Goal: Transaction & Acquisition: Purchase product/service

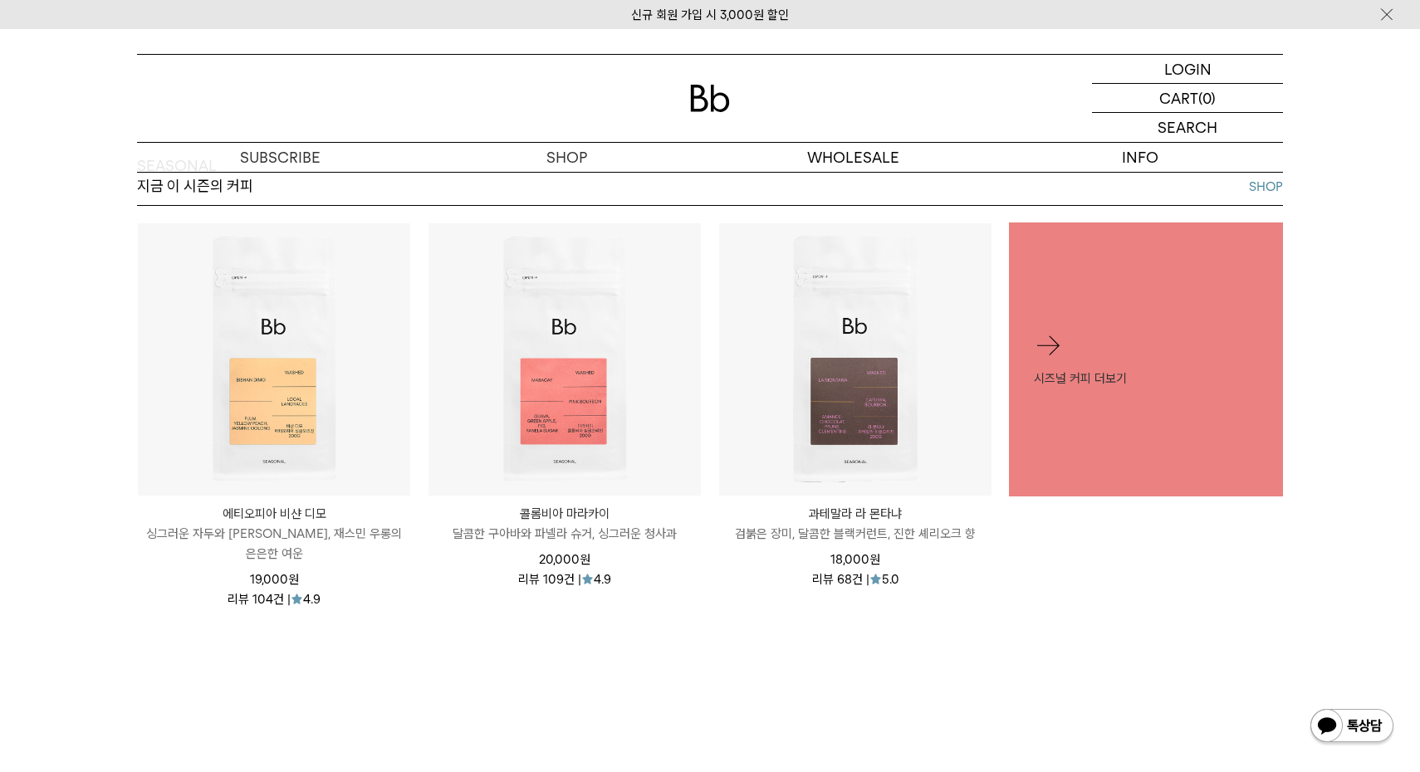
scroll to position [786, 0]
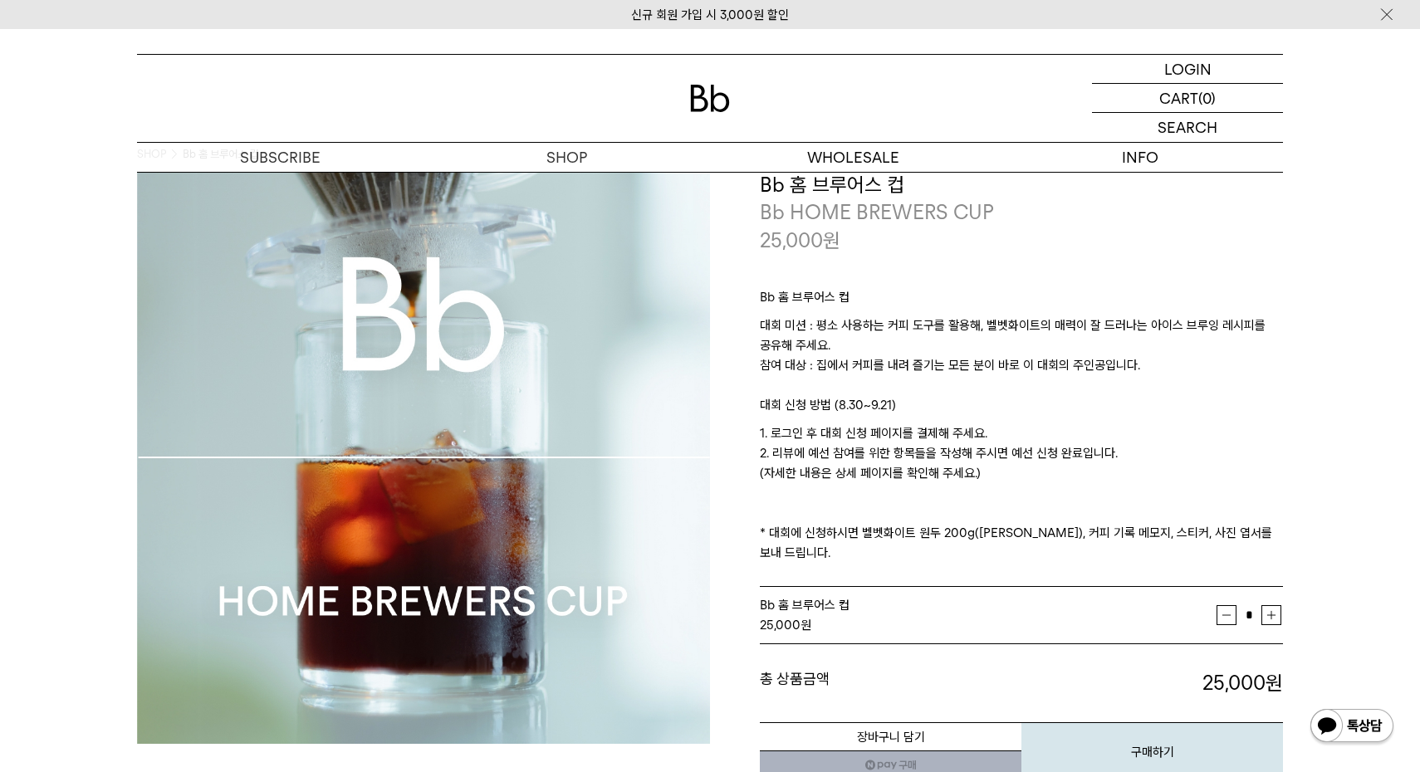
scroll to position [50, 0]
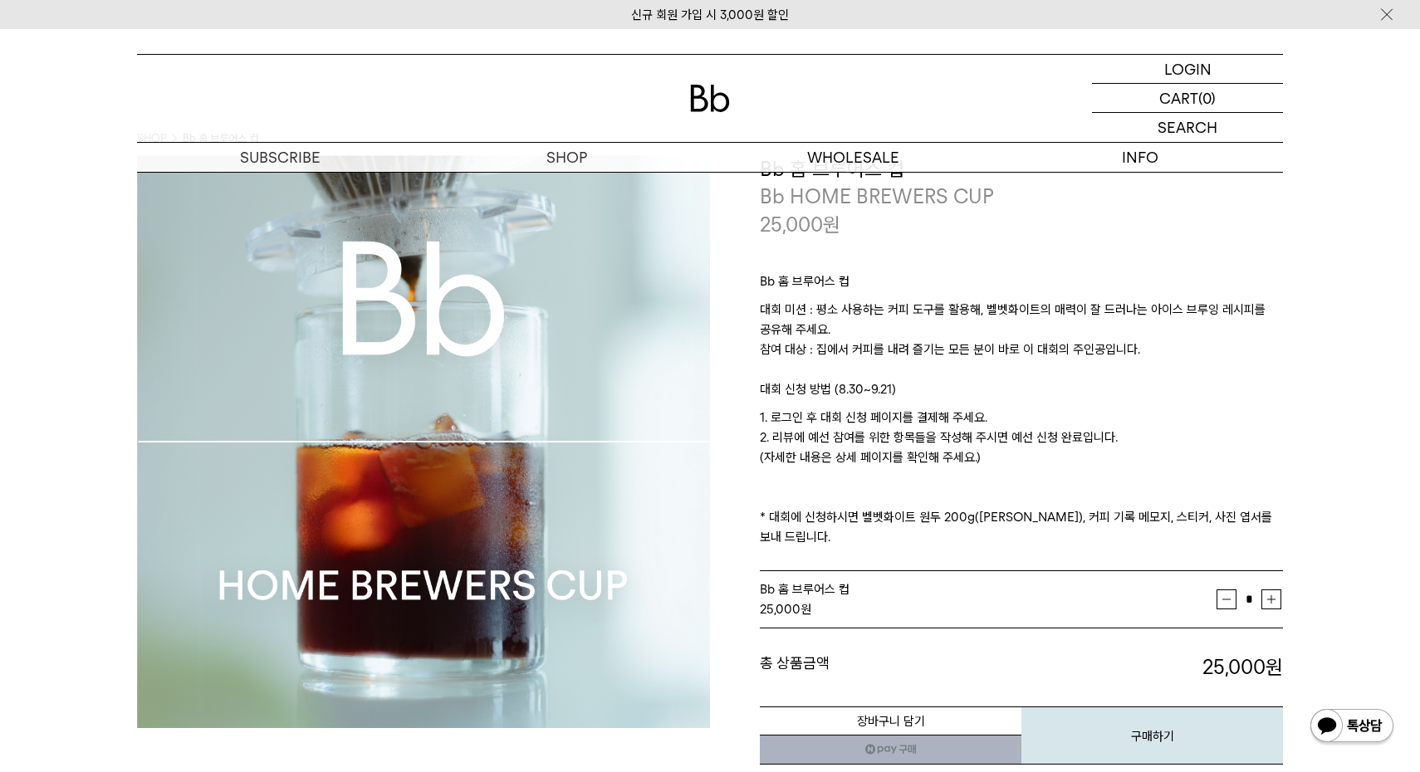
drag, startPoint x: 779, startPoint y: 436, endPoint x: 1089, endPoint y: 463, distance: 310.8
click at [1089, 463] on p "1. 로그인 후 대회 신청 페이지를 결제해 주세요. 2. 리뷰에 예선 참여를 위한 항목들을 작성해 주시면 예선 신청 완료입니다. (자세한 내용…" at bounding box center [1021, 477] width 523 height 139
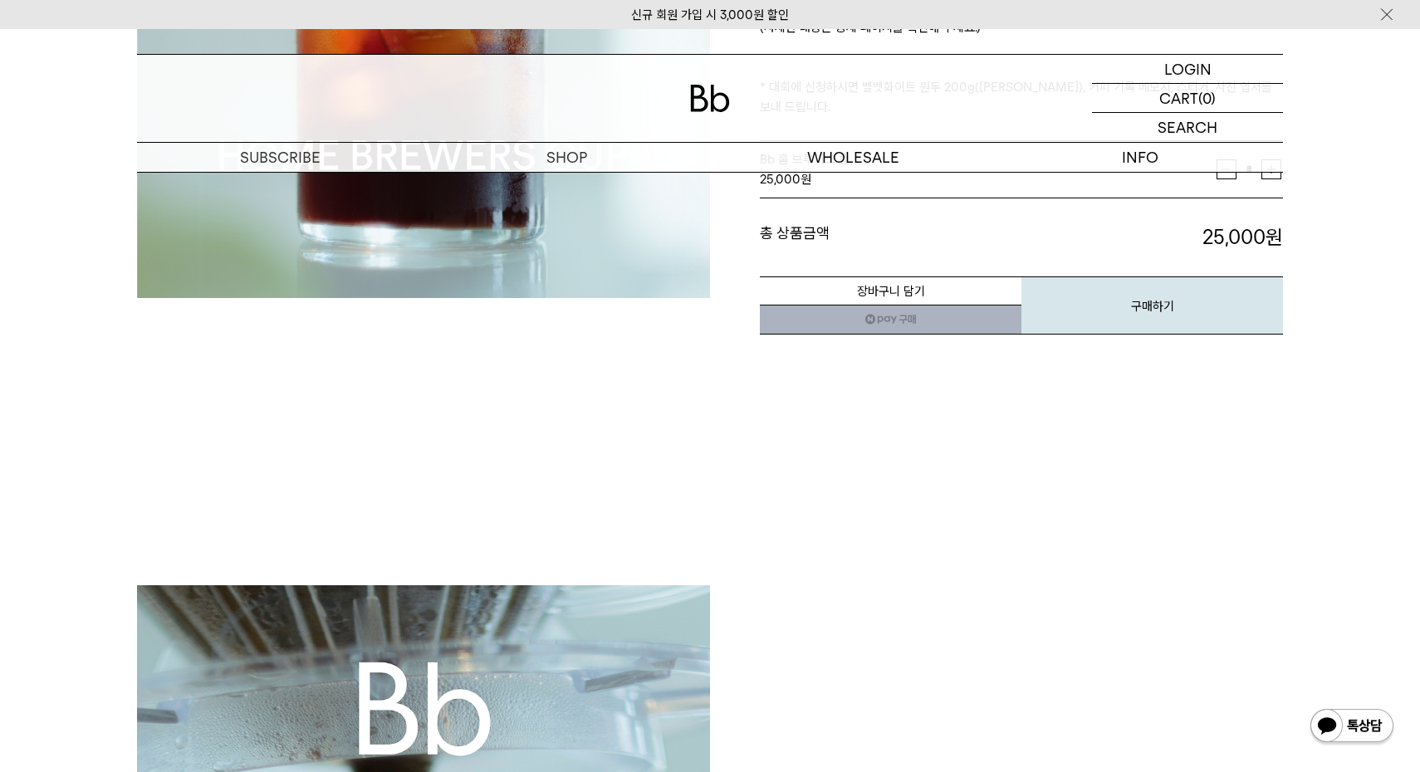
scroll to position [0, 0]
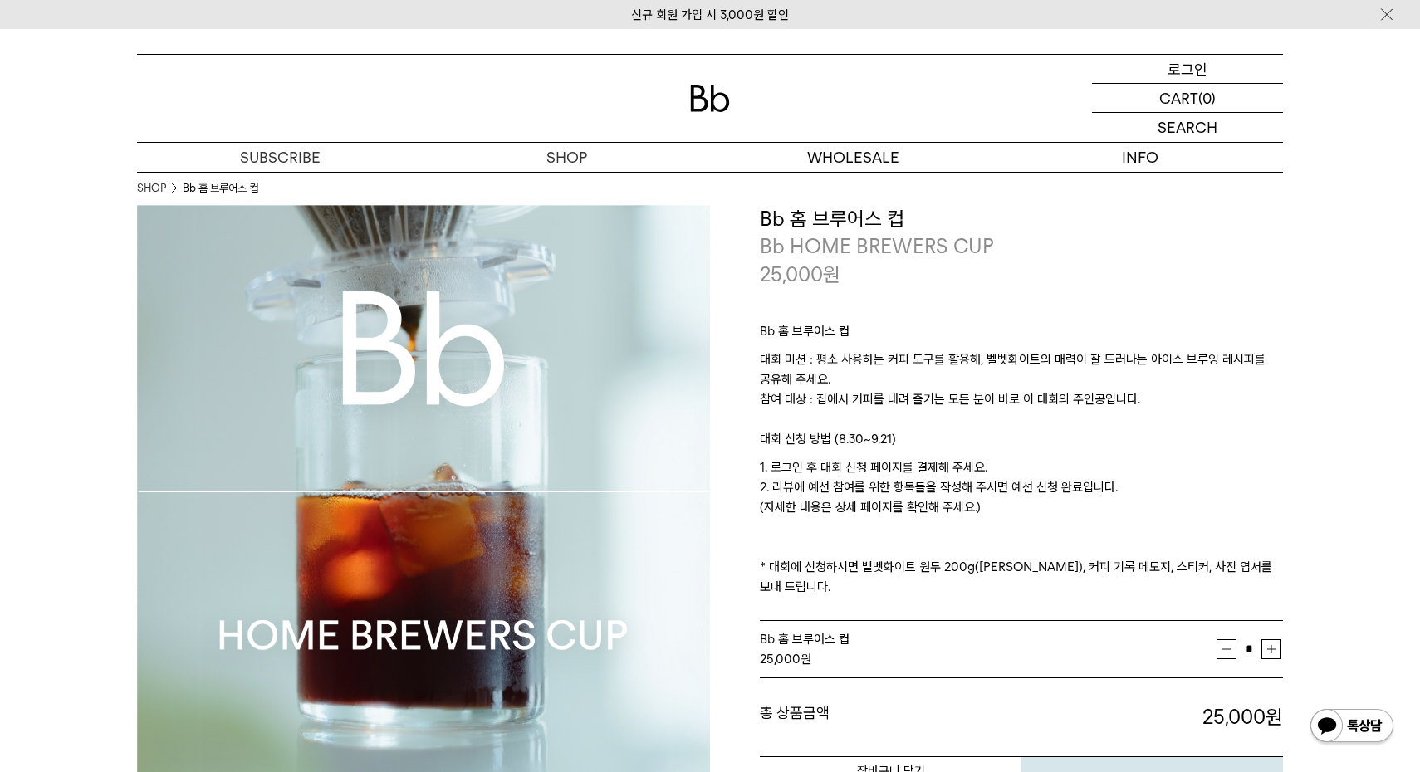
click at [1209, 68] on div "LOGIN 로그인" at bounding box center [1187, 69] width 191 height 28
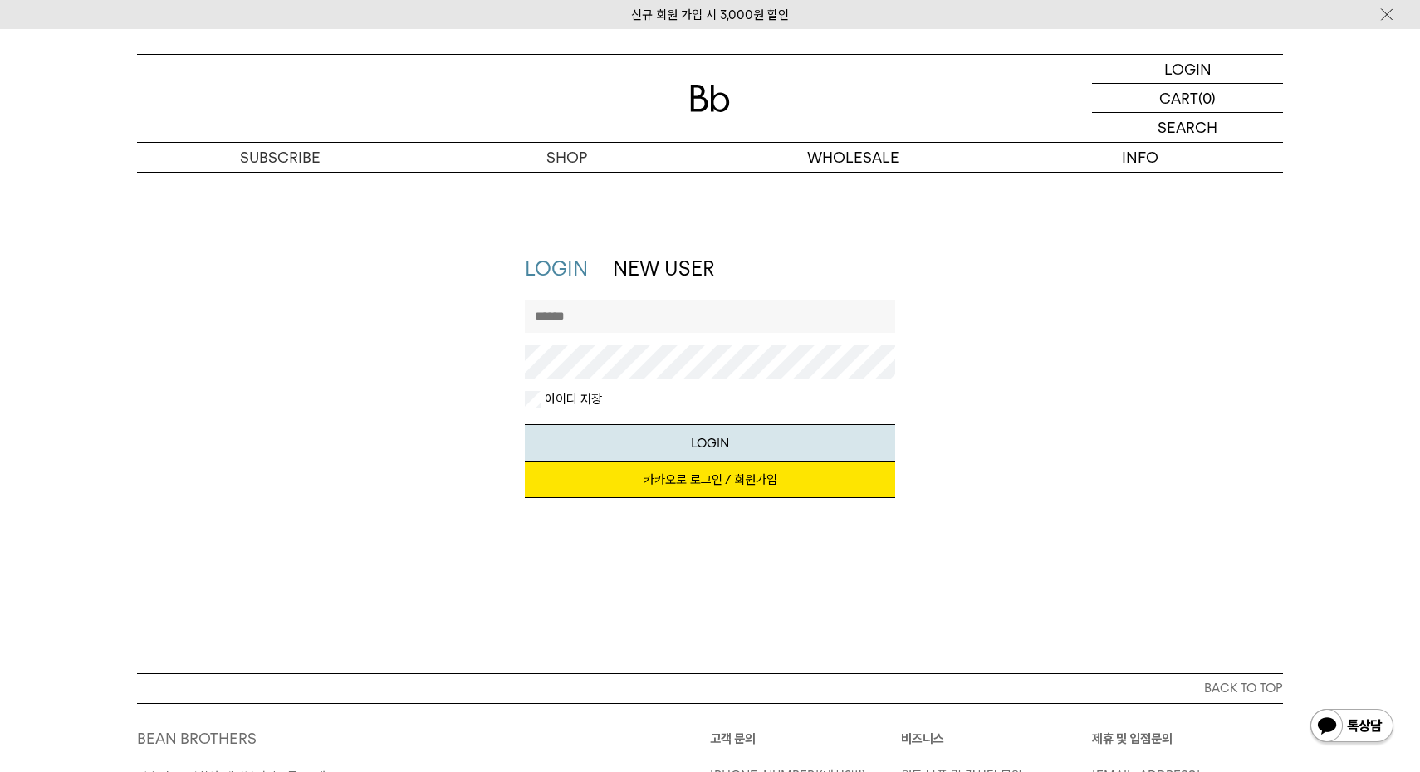
click at [705, 482] on link "카카오로 로그인 / 회원가입" at bounding box center [710, 480] width 371 height 37
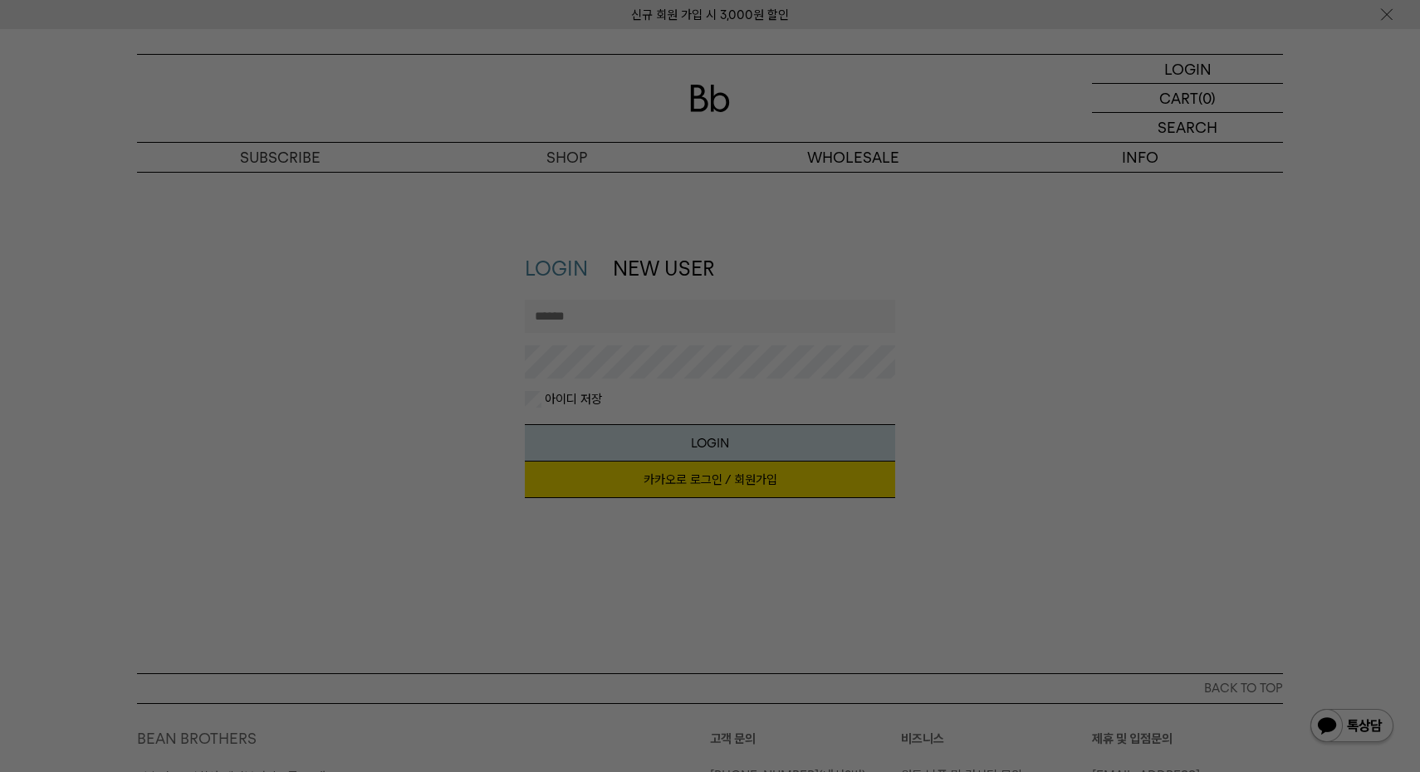
click at [749, 437] on div at bounding box center [710, 386] width 1420 height 772
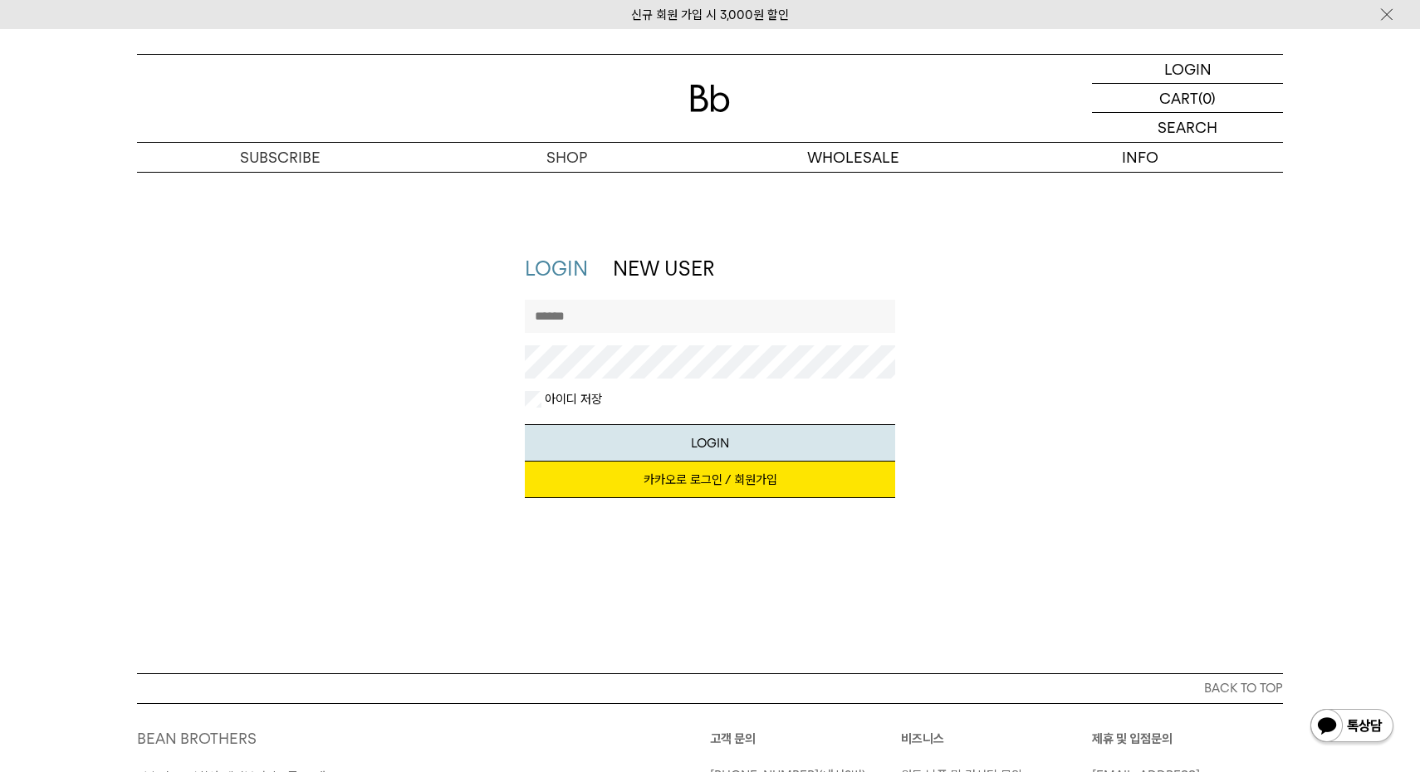
click at [749, 437] on button "LOGIN" at bounding box center [710, 442] width 371 height 37
click at [649, 274] on link "NEW USER" at bounding box center [663, 269] width 101 height 24
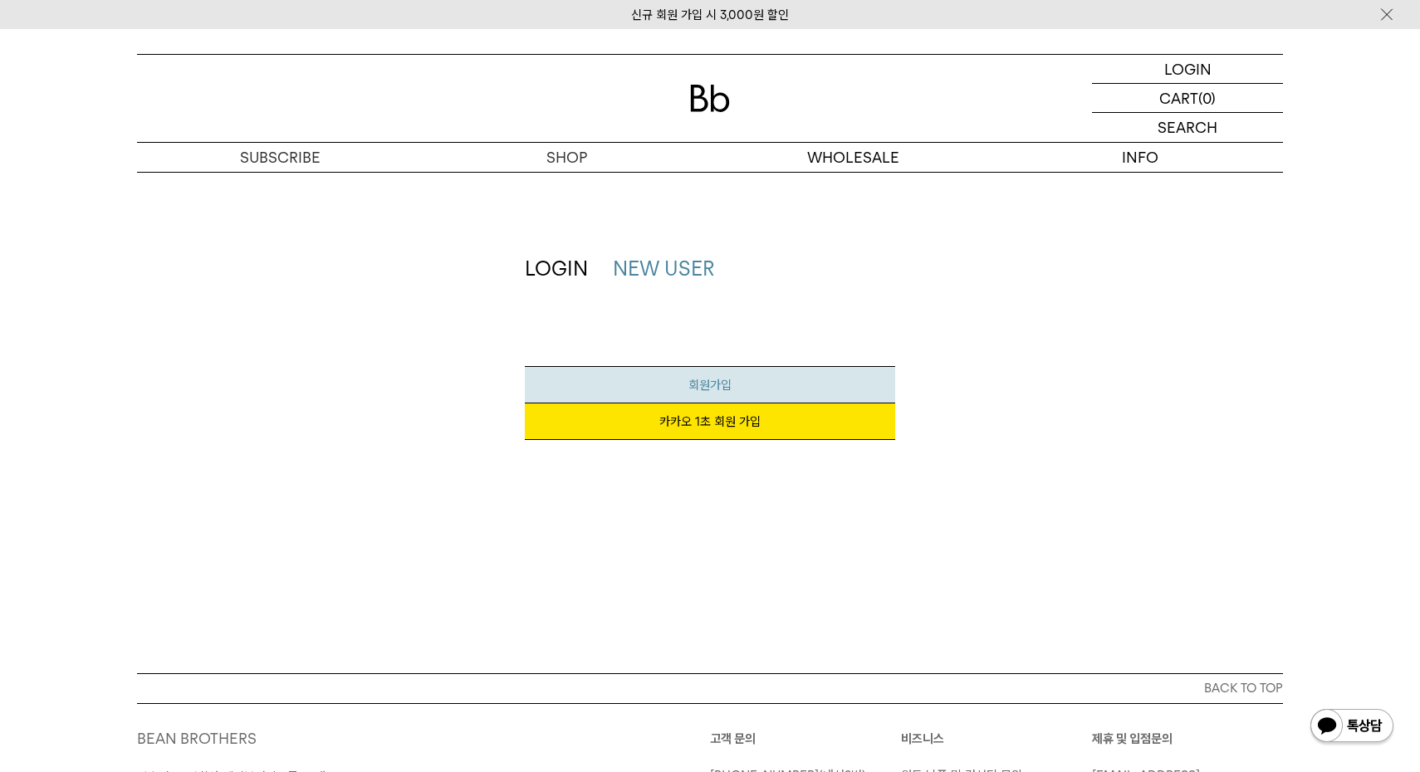
click at [718, 386] on span "회원가입" at bounding box center [709, 385] width 43 height 15
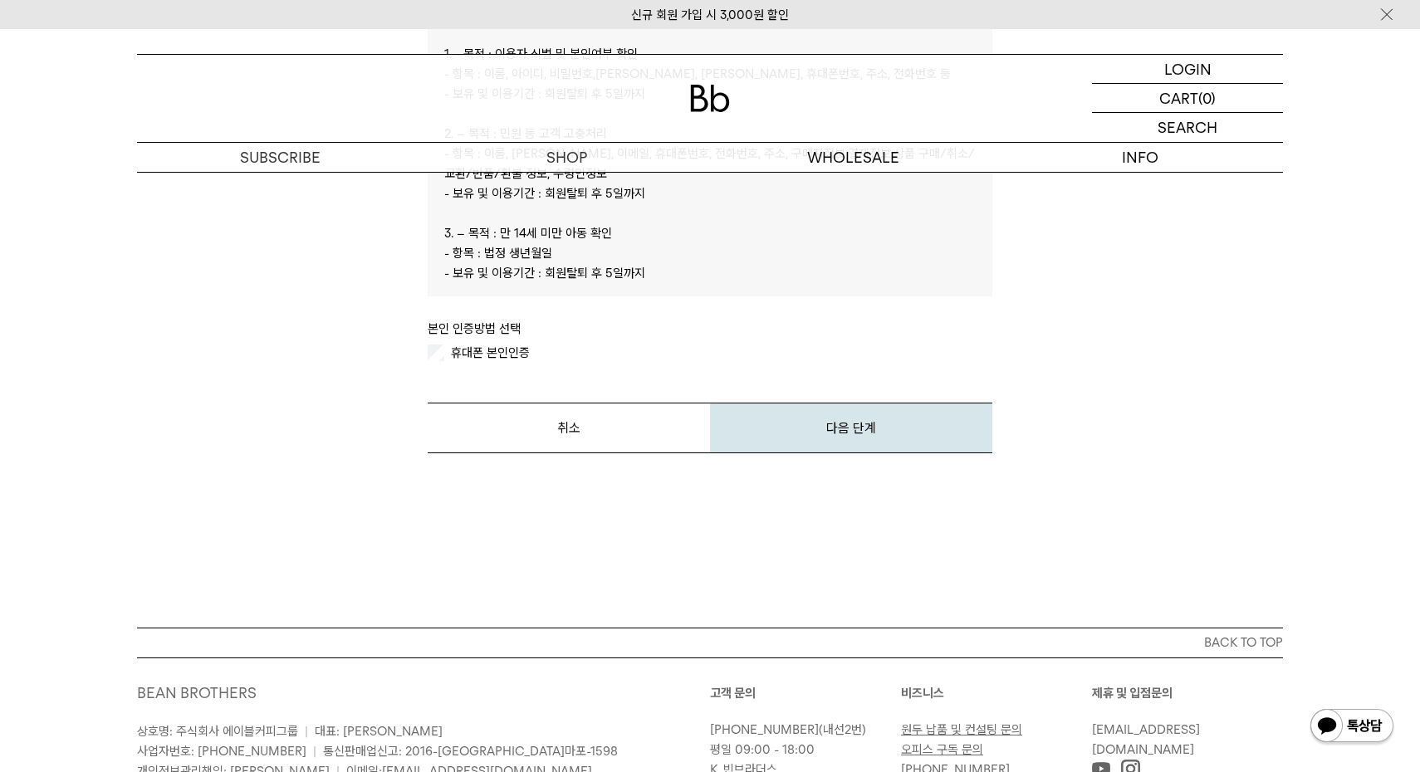
scroll to position [836, 0]
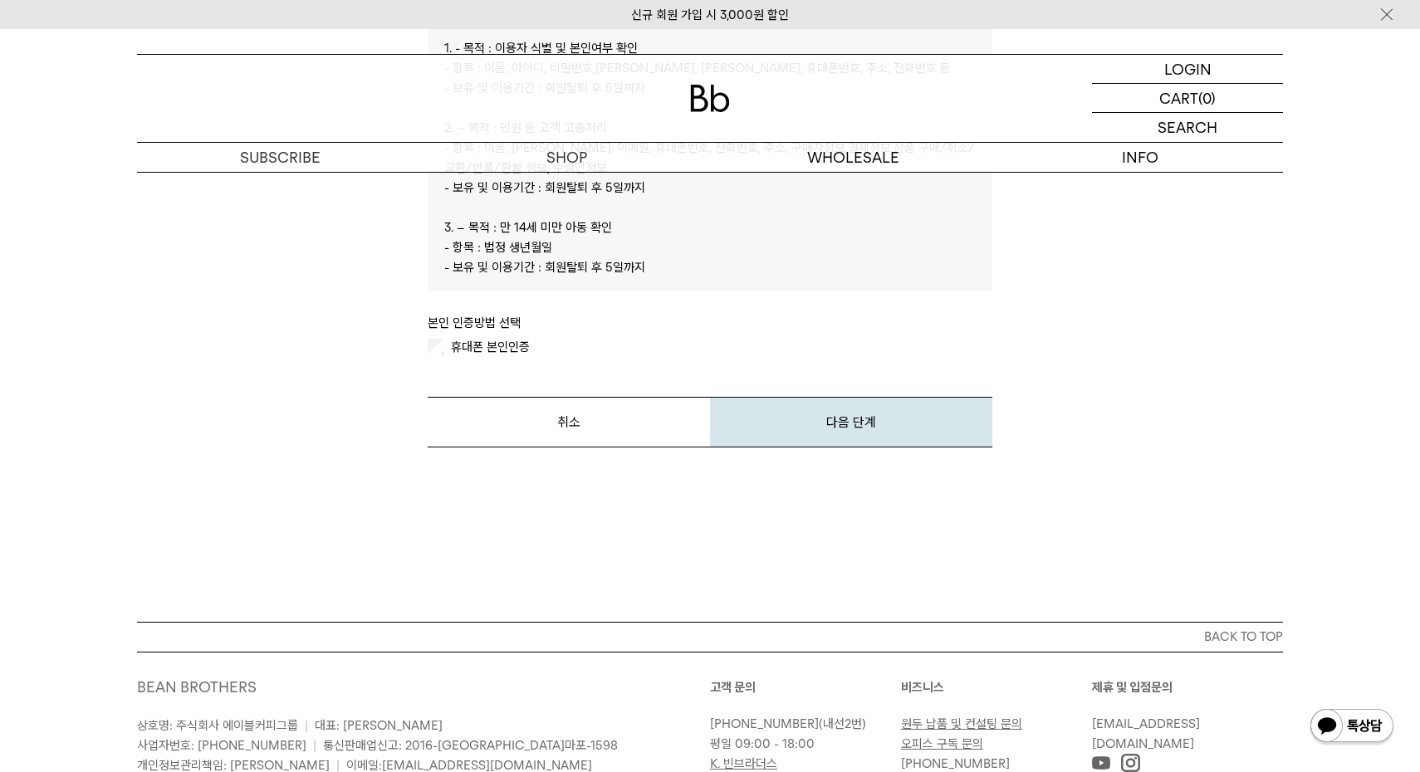
click at [451, 340] on label "휴대폰 본인인증" at bounding box center [488, 347] width 82 height 15
click at [867, 428] on button "다음 단계" at bounding box center [851, 422] width 282 height 51
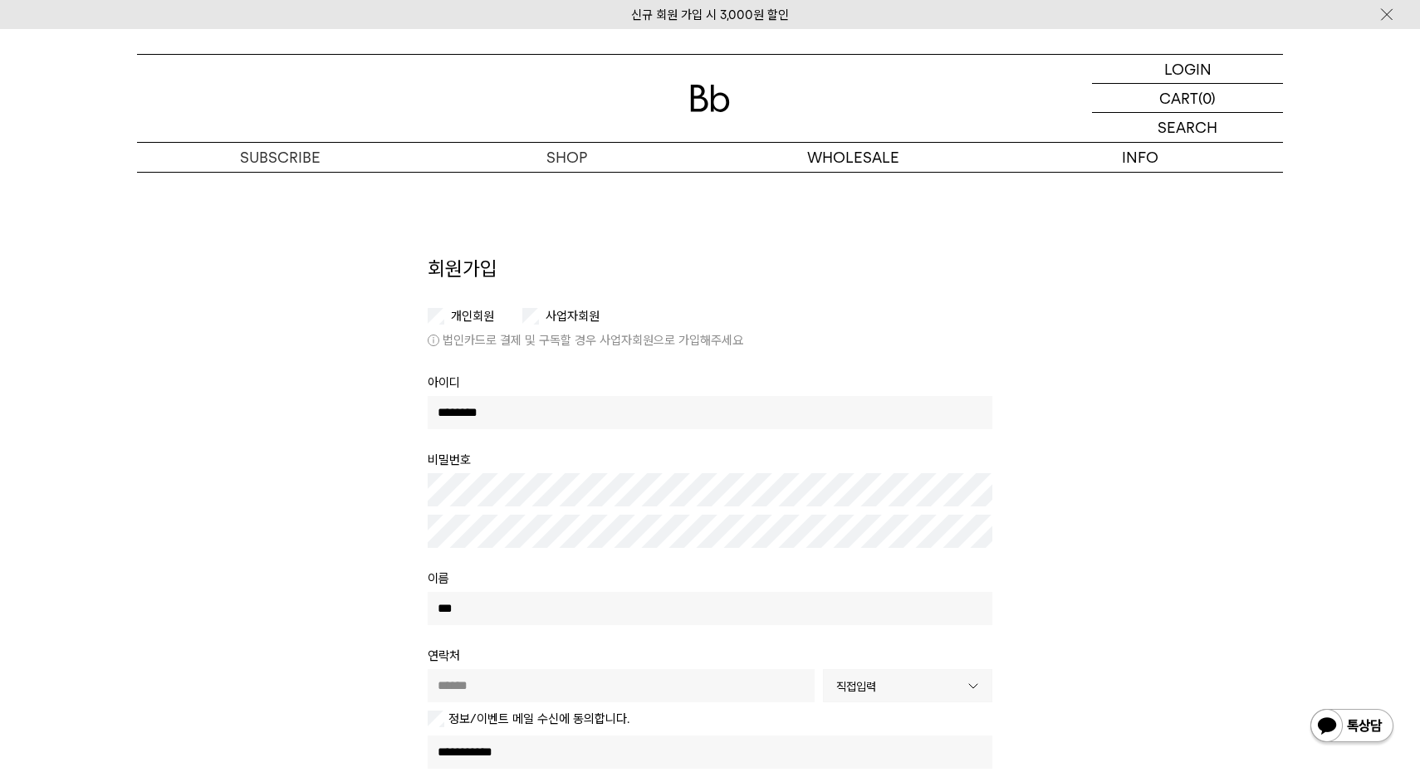
type input "********"
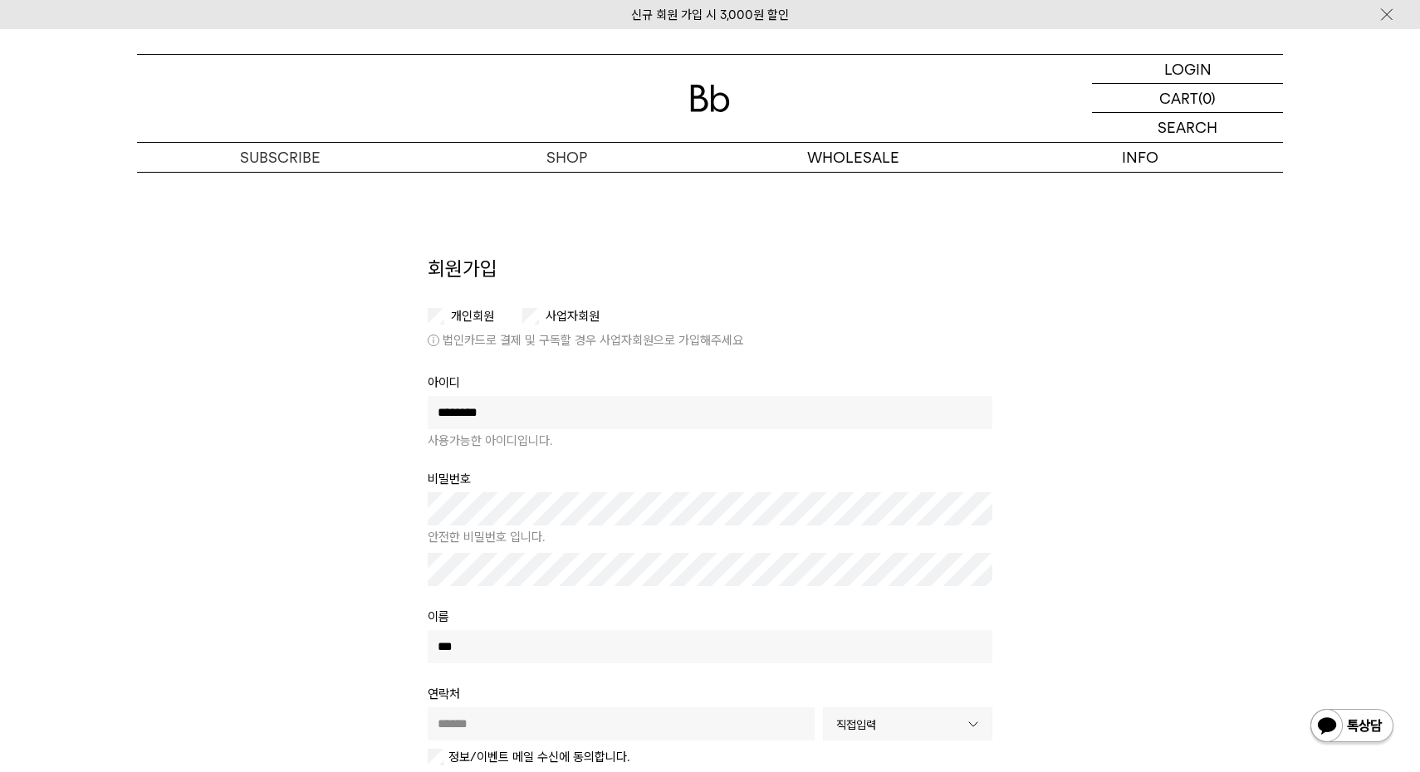
scroll to position [4, 0]
click at [557, 722] on input "text" at bounding box center [621, 719] width 387 height 33
type input "**********"
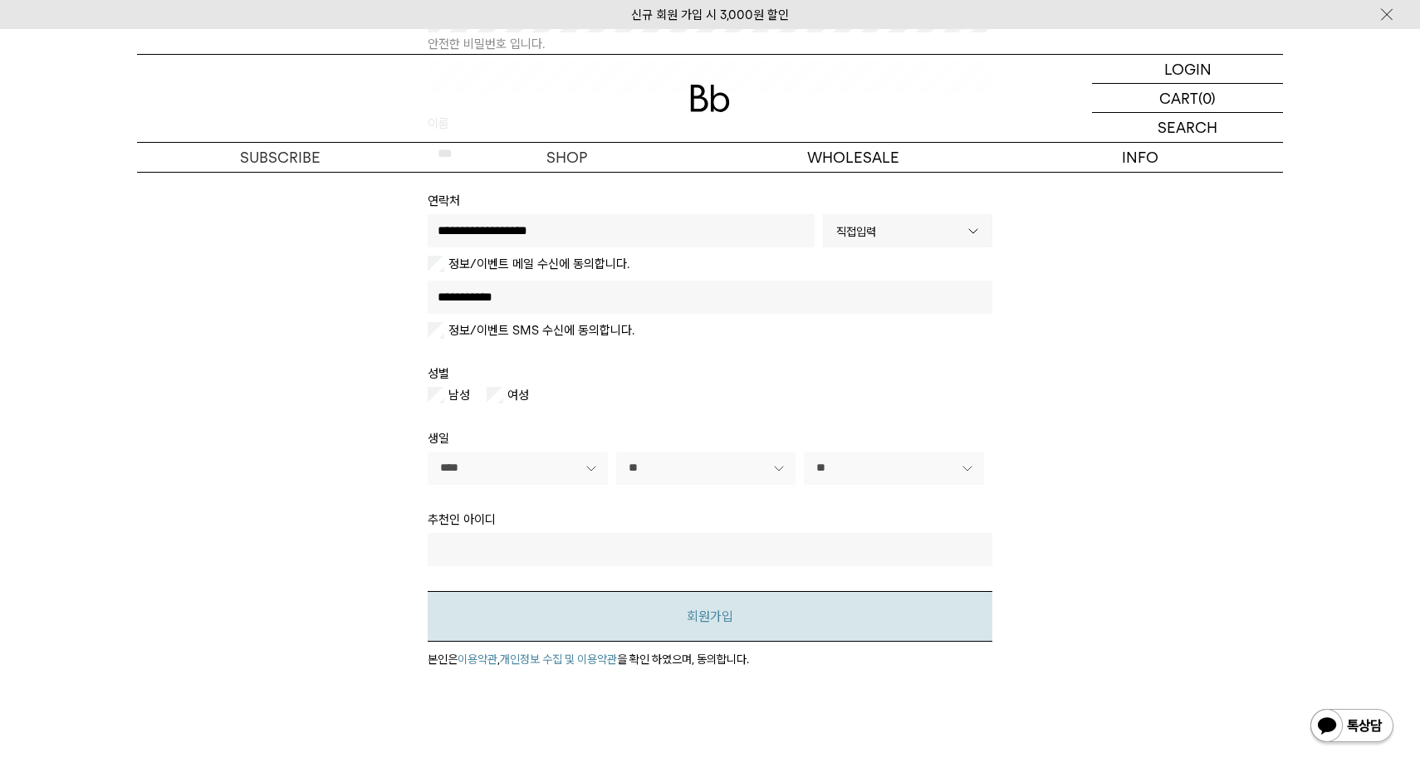
scroll to position [541, 0]
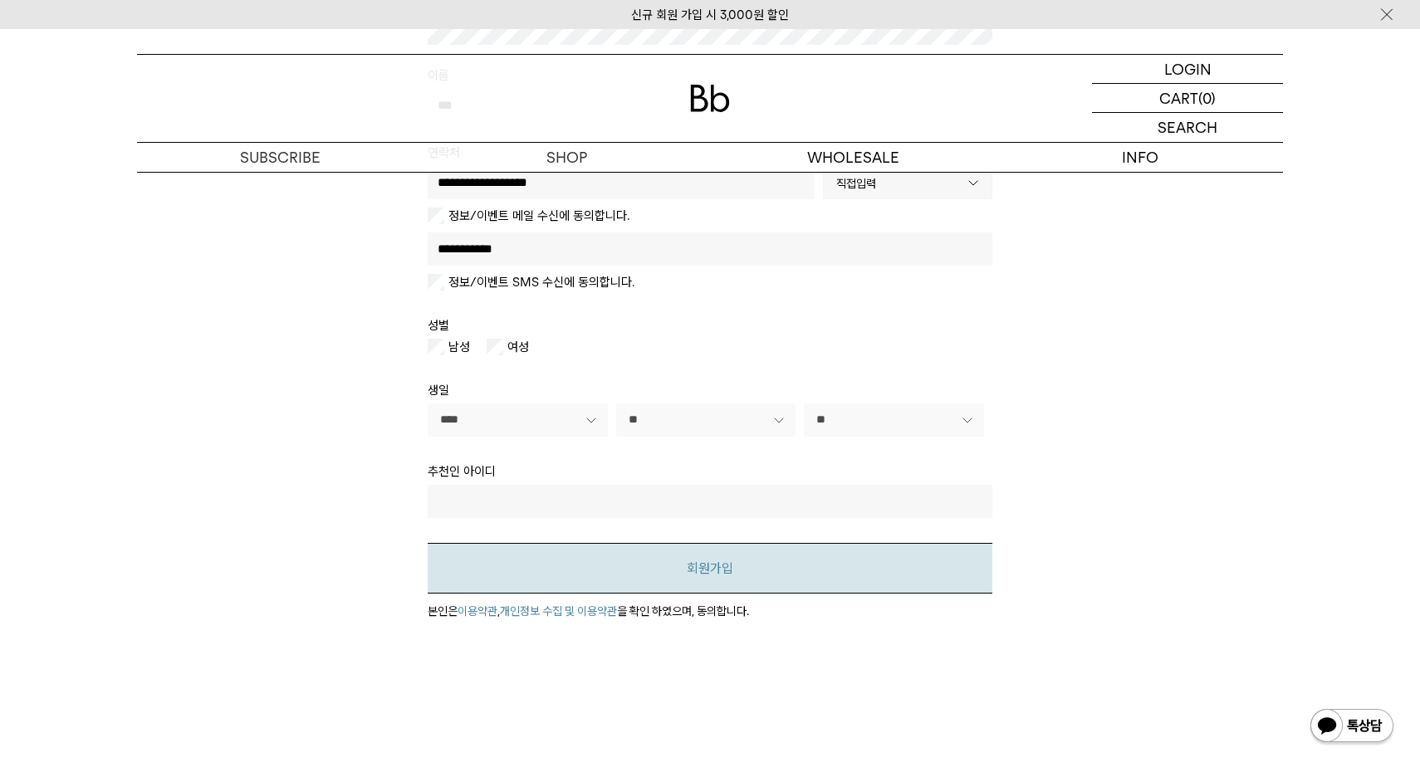
click at [729, 569] on button "회원가입" at bounding box center [710, 568] width 564 height 51
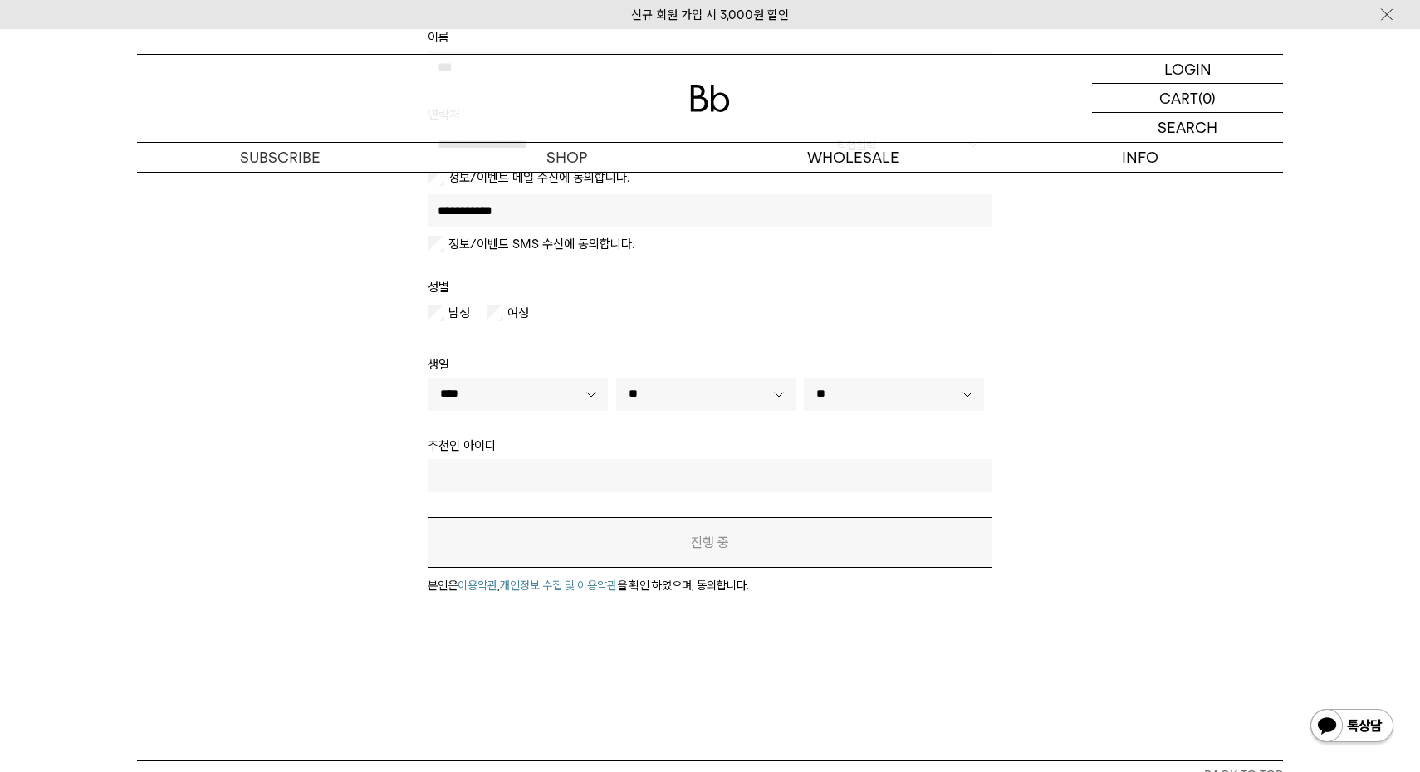
scroll to position [522, 0]
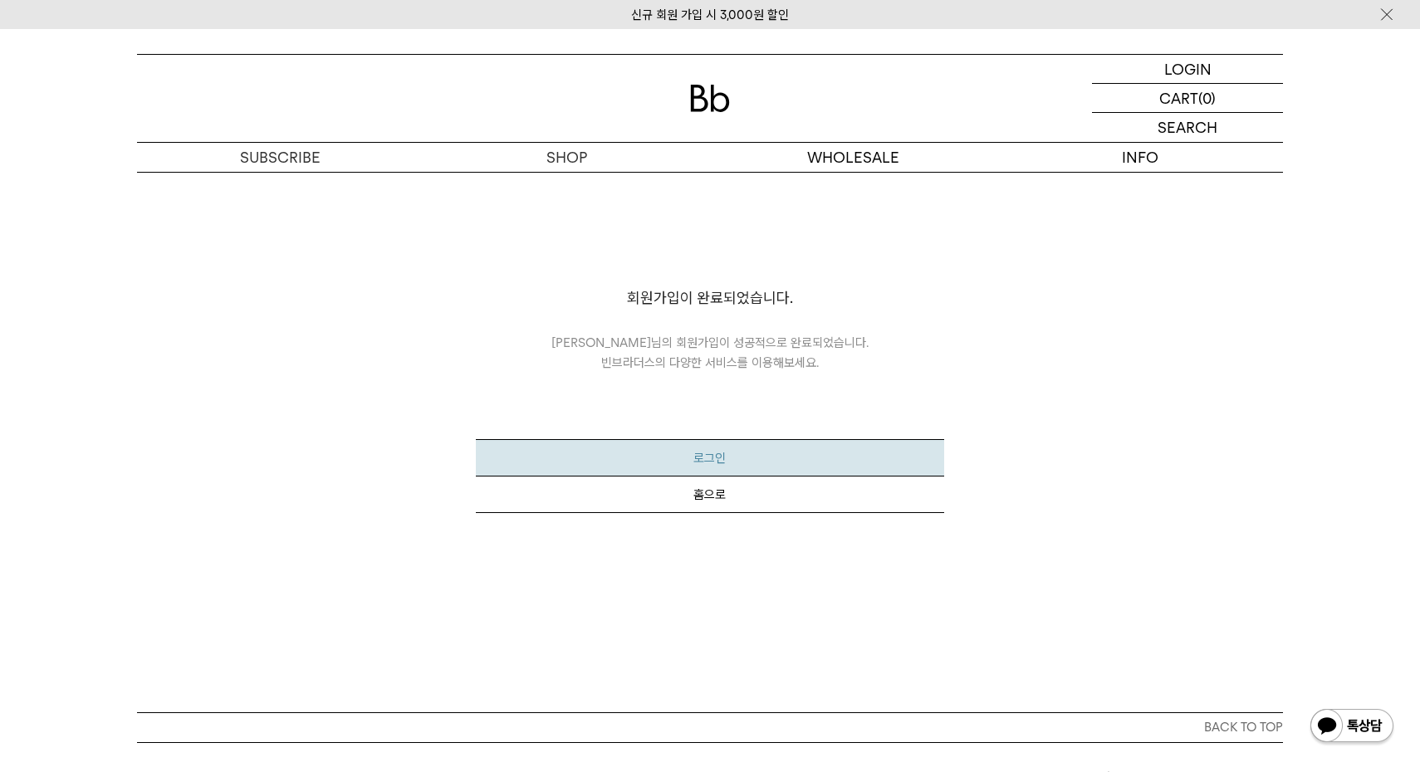
click at [773, 452] on button "로그인" at bounding box center [709, 457] width 467 height 37
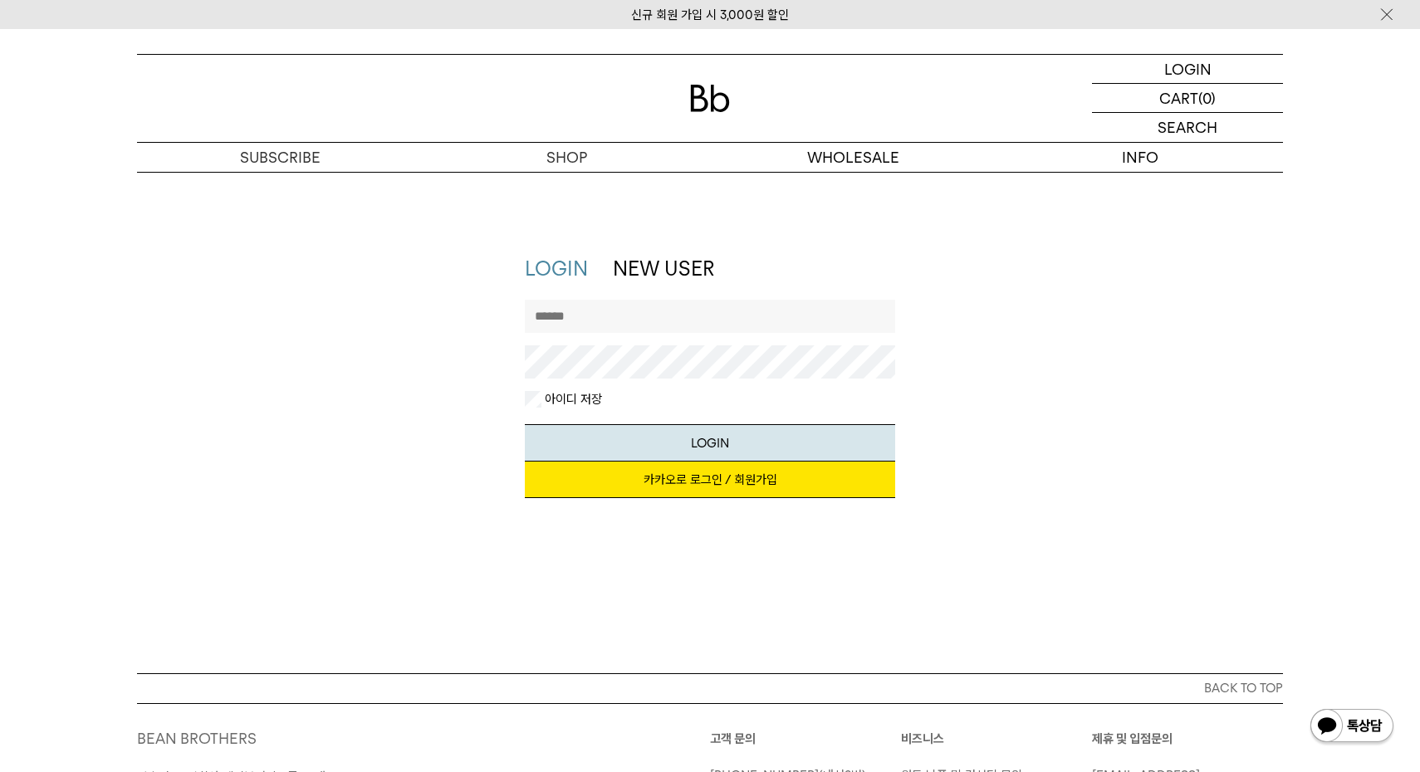
drag, startPoint x: 701, startPoint y: 308, endPoint x: 740, endPoint y: 311, distance: 38.3
click at [723, 309] on input "text" at bounding box center [710, 316] width 371 height 33
click at [700, 315] on input "********" at bounding box center [710, 316] width 371 height 33
type input "********"
click at [721, 432] on button "LOGIN" at bounding box center [710, 442] width 371 height 37
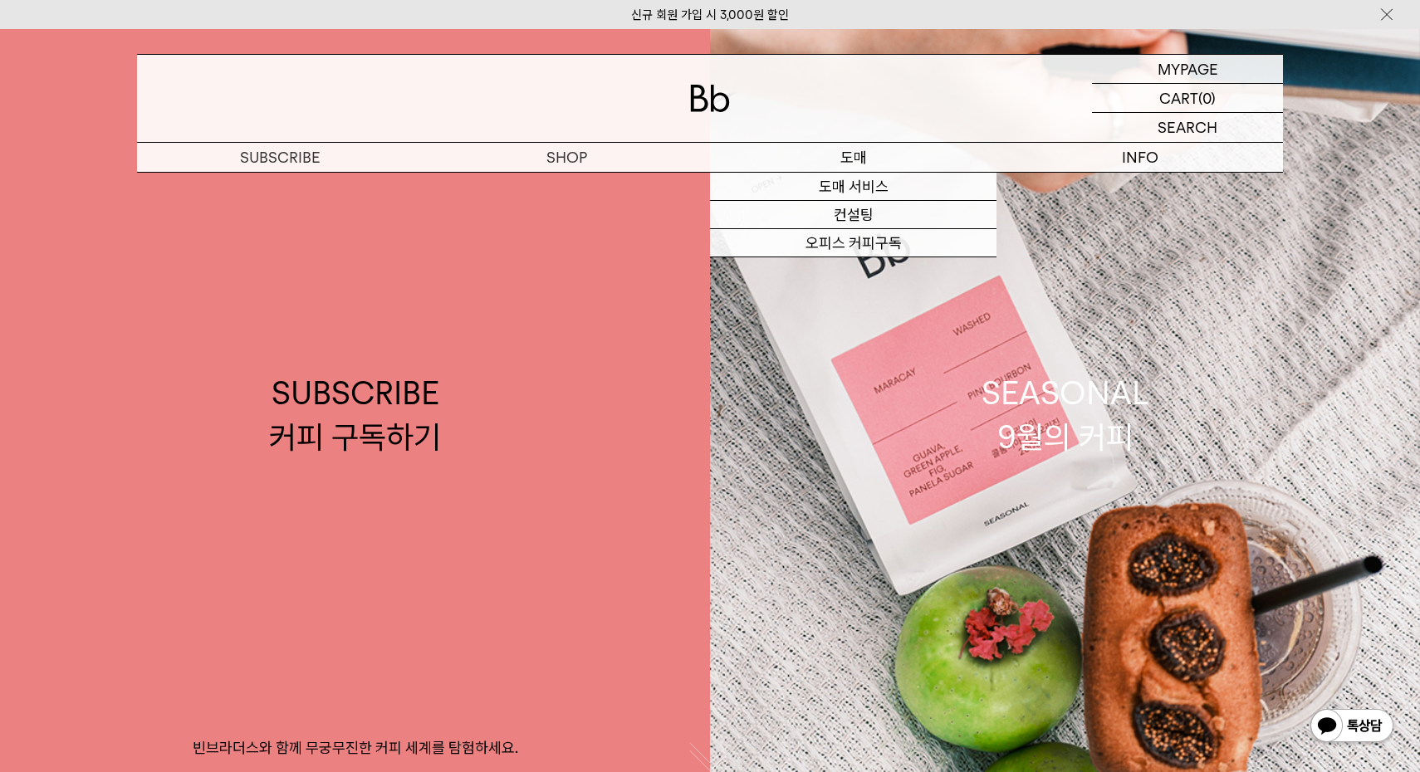
click at [853, 154] on p "도매" at bounding box center [853, 157] width 286 height 29
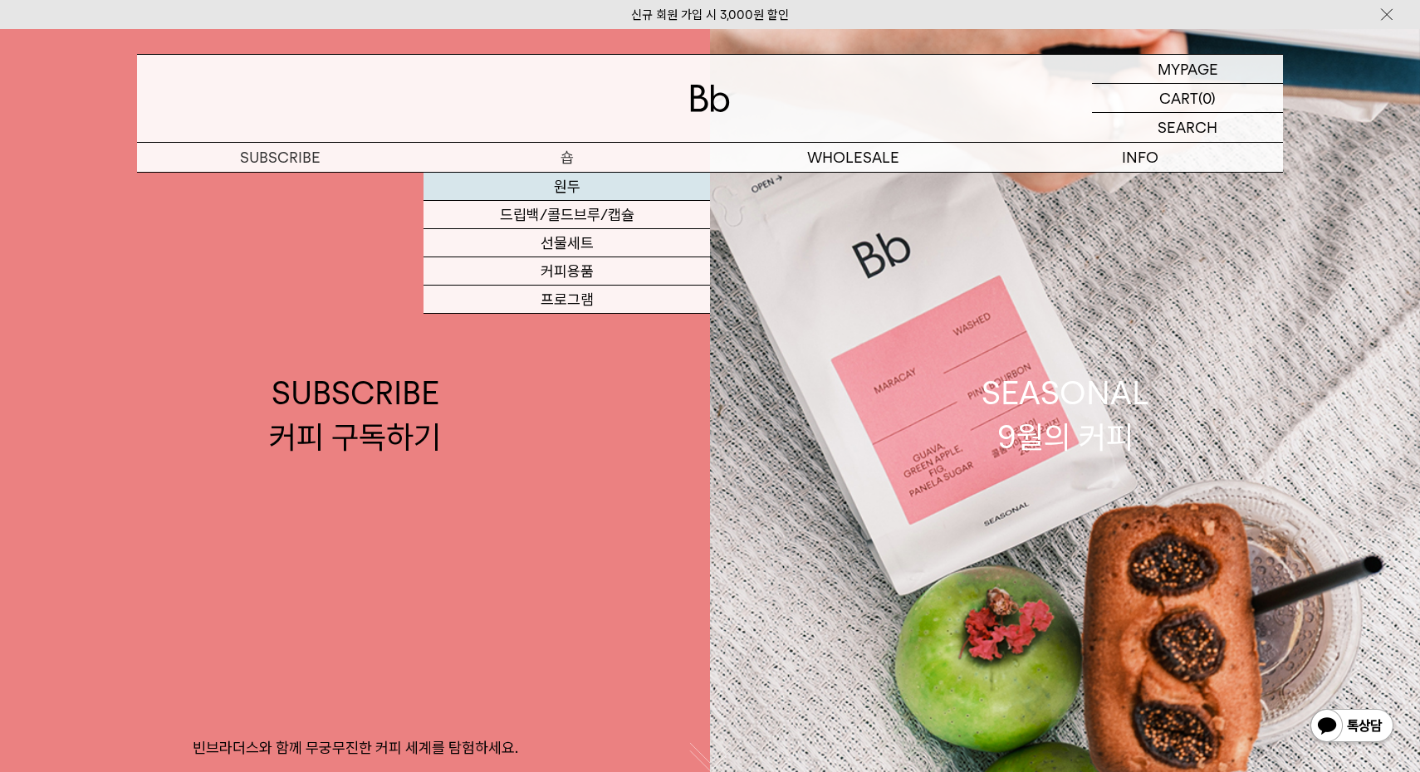
click at [538, 193] on link "원두" at bounding box center [566, 187] width 286 height 28
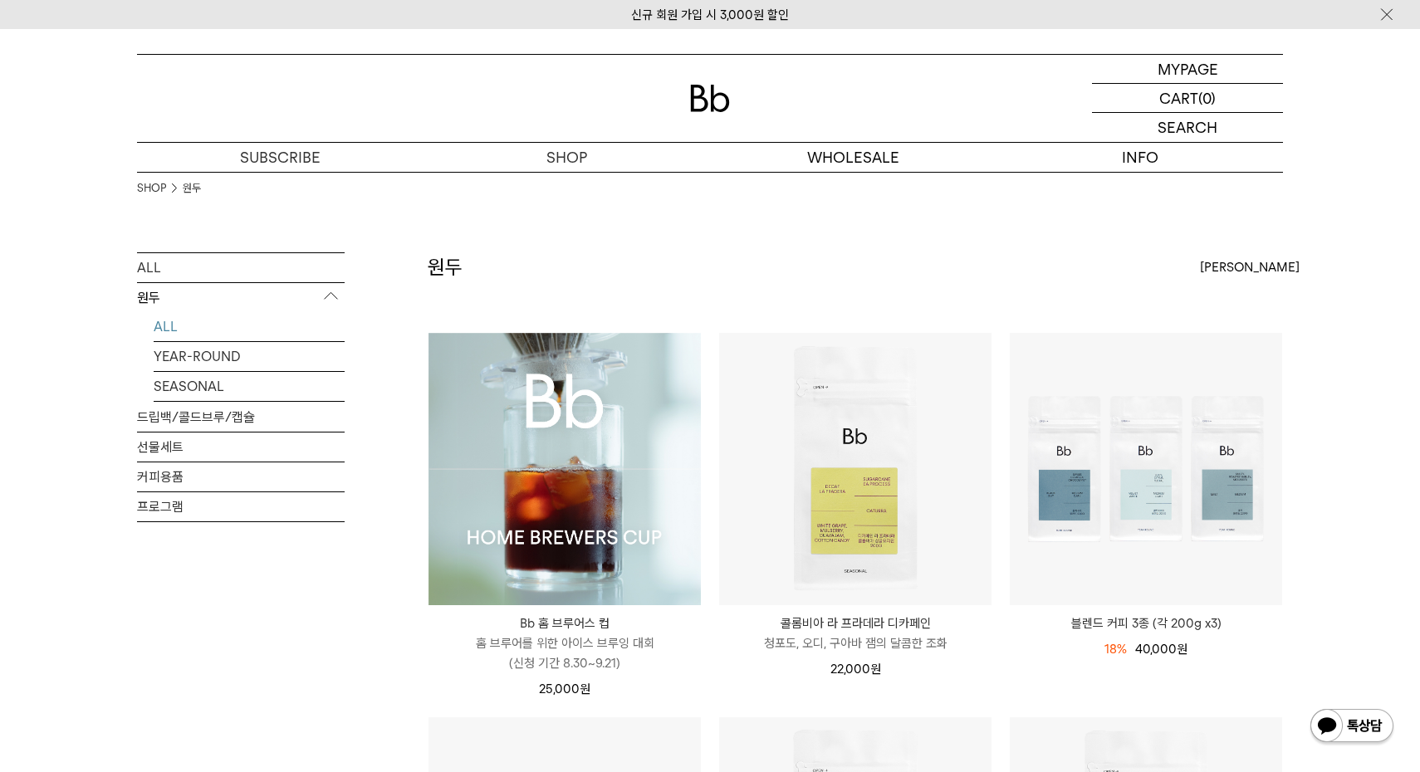
click at [580, 435] on img at bounding box center [564, 469] width 272 height 272
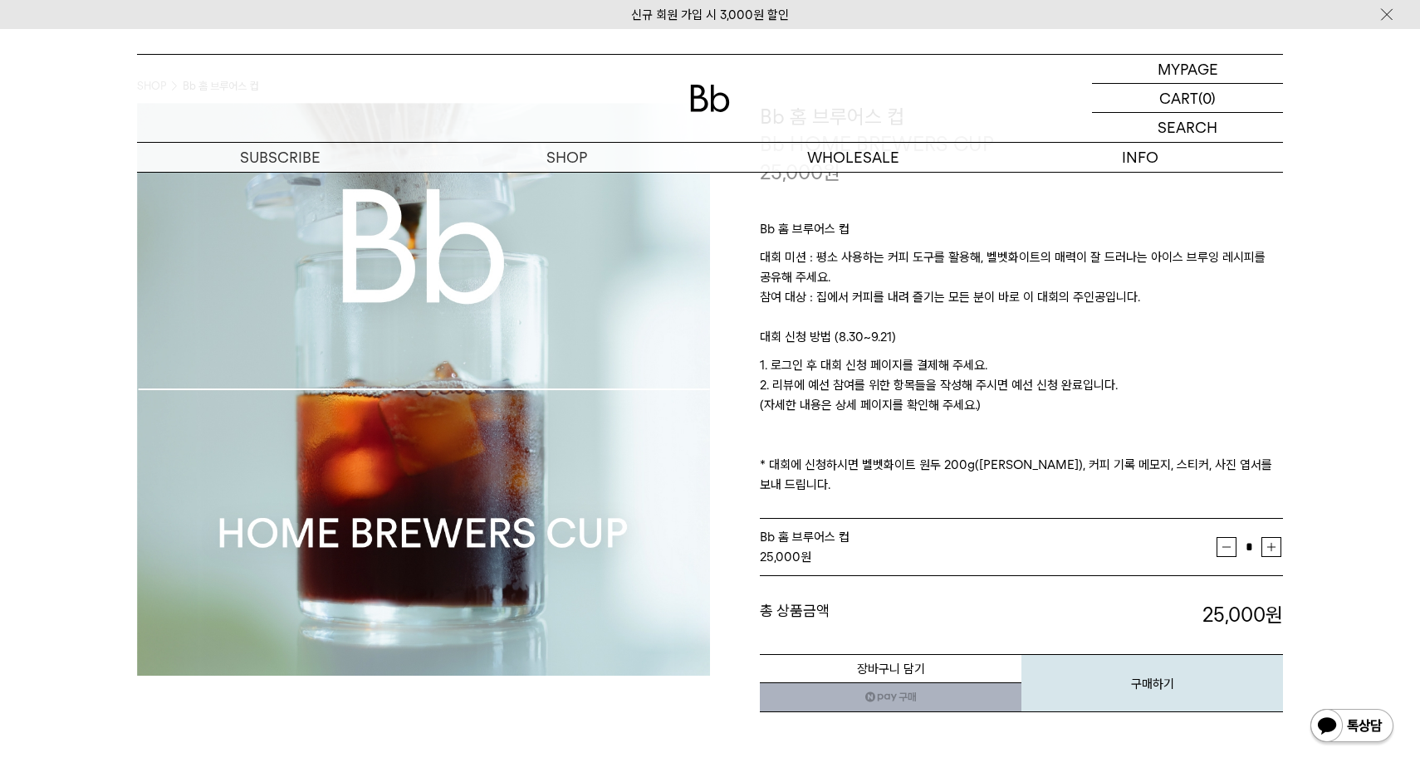
scroll to position [187, 0]
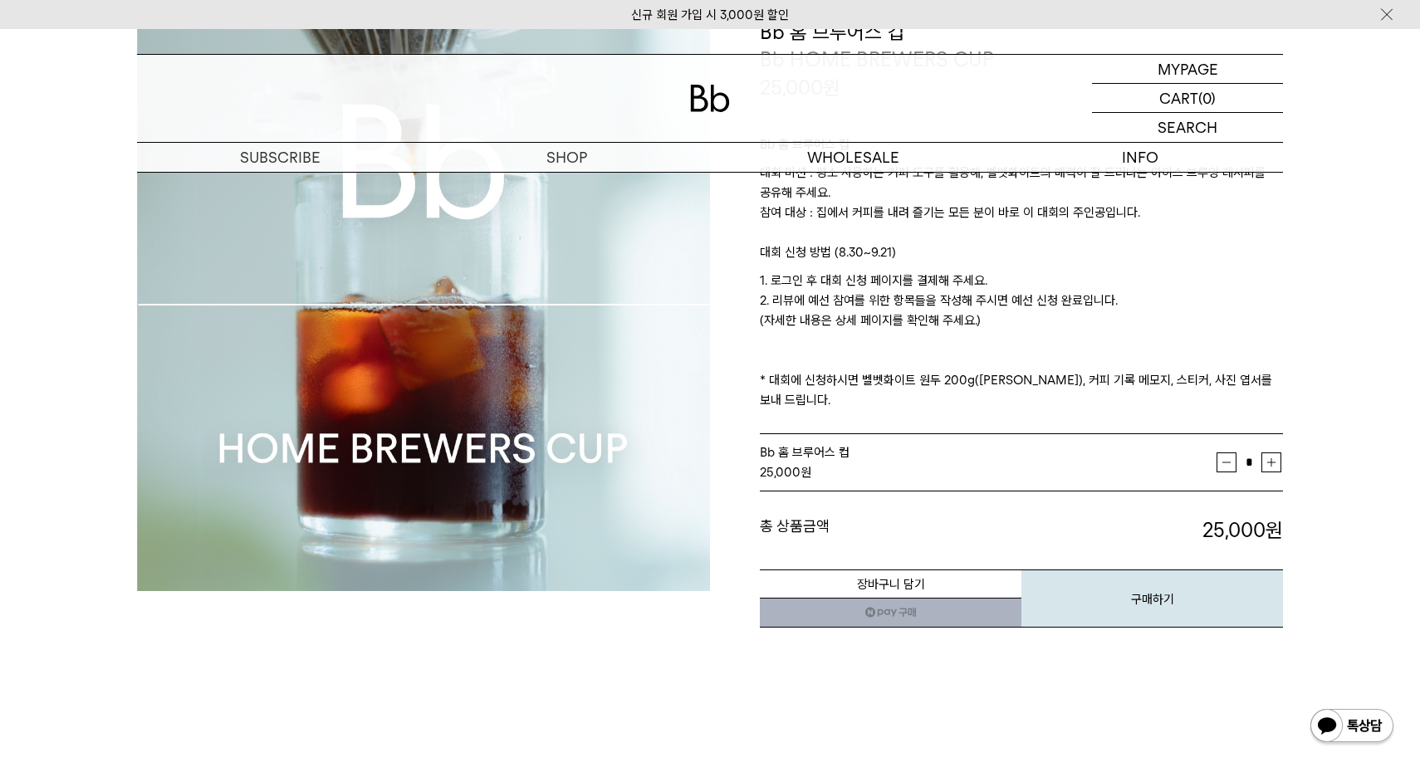
click at [946, 598] on link "네이버페이 구매하기" at bounding box center [890, 613] width 261 height 30
click at [1146, 579] on button "구매하기" at bounding box center [1151, 598] width 261 height 58
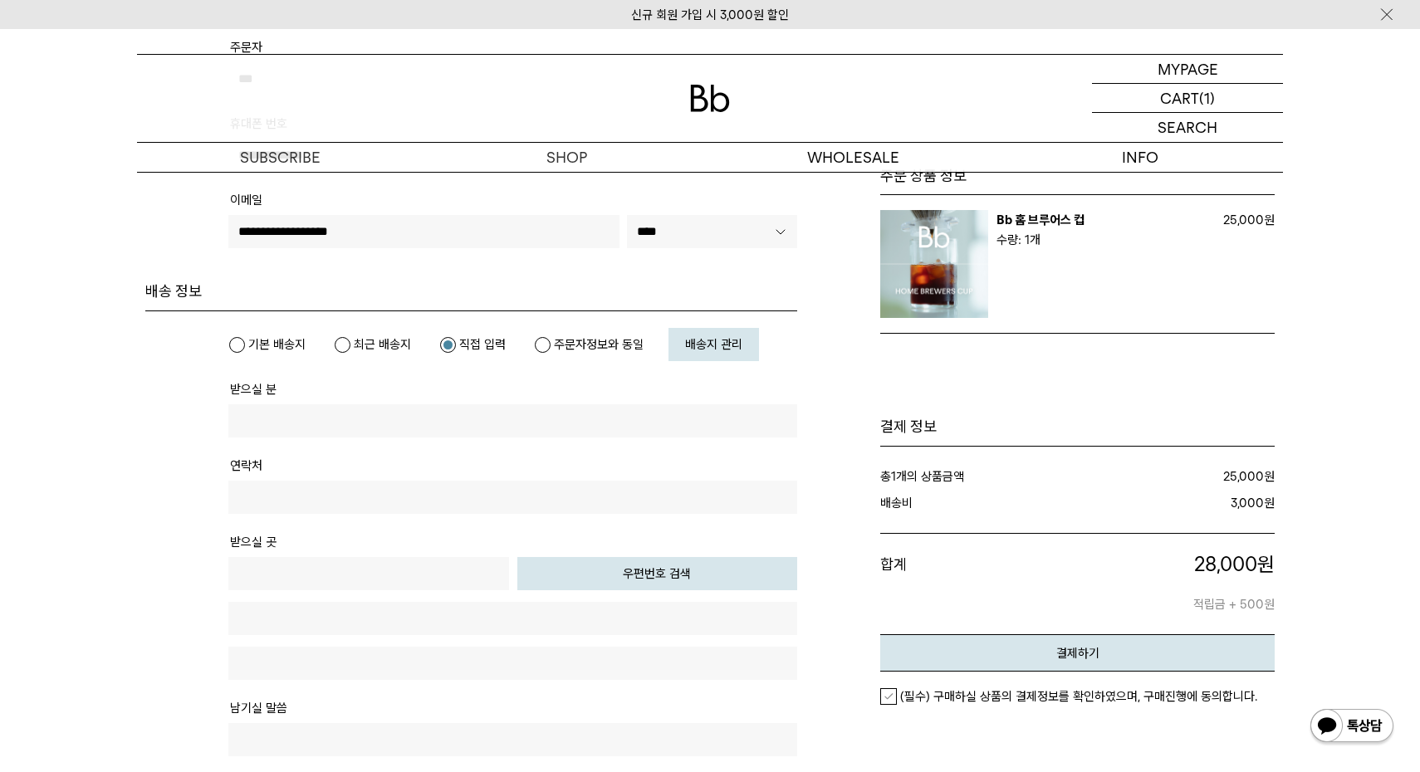
scroll to position [232, 0]
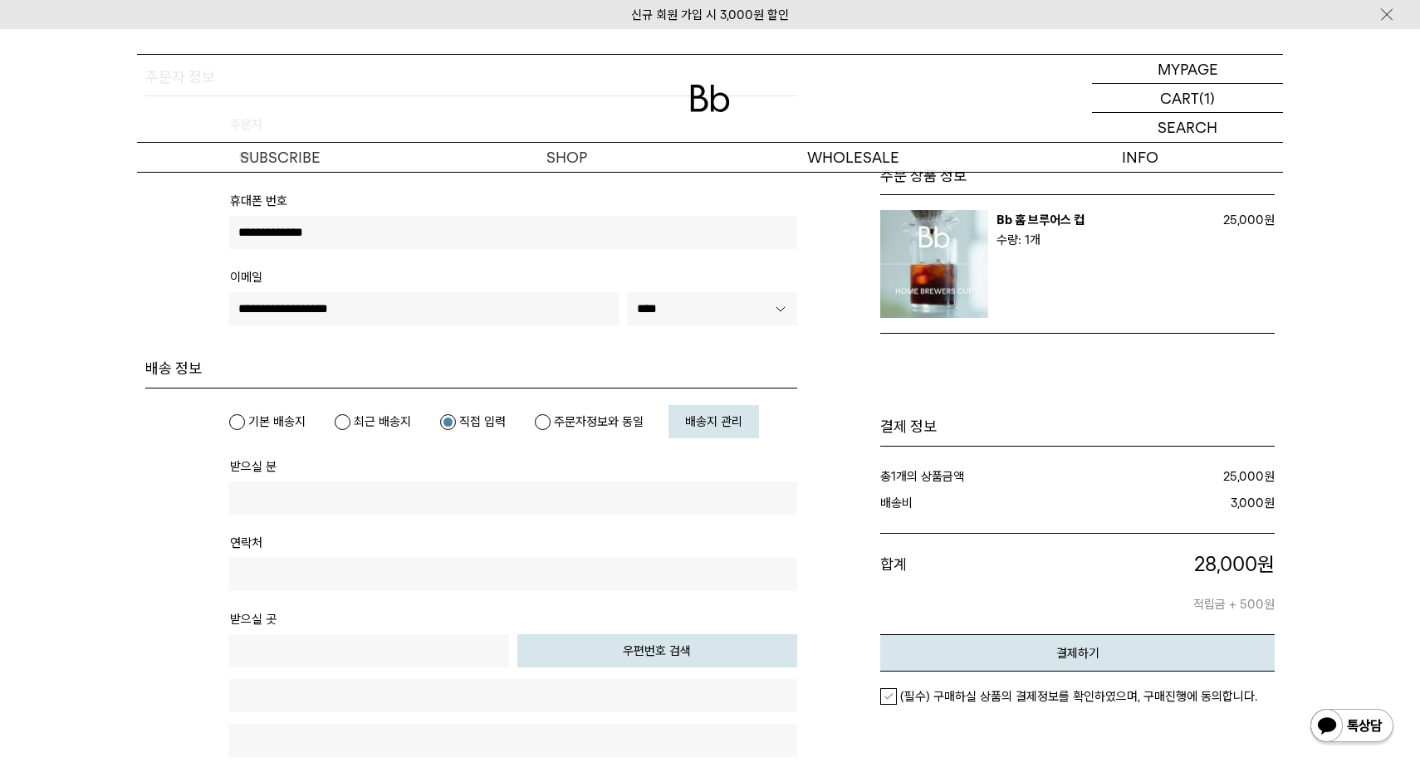
click at [711, 425] on span "배송지 관리" at bounding box center [713, 421] width 57 height 15
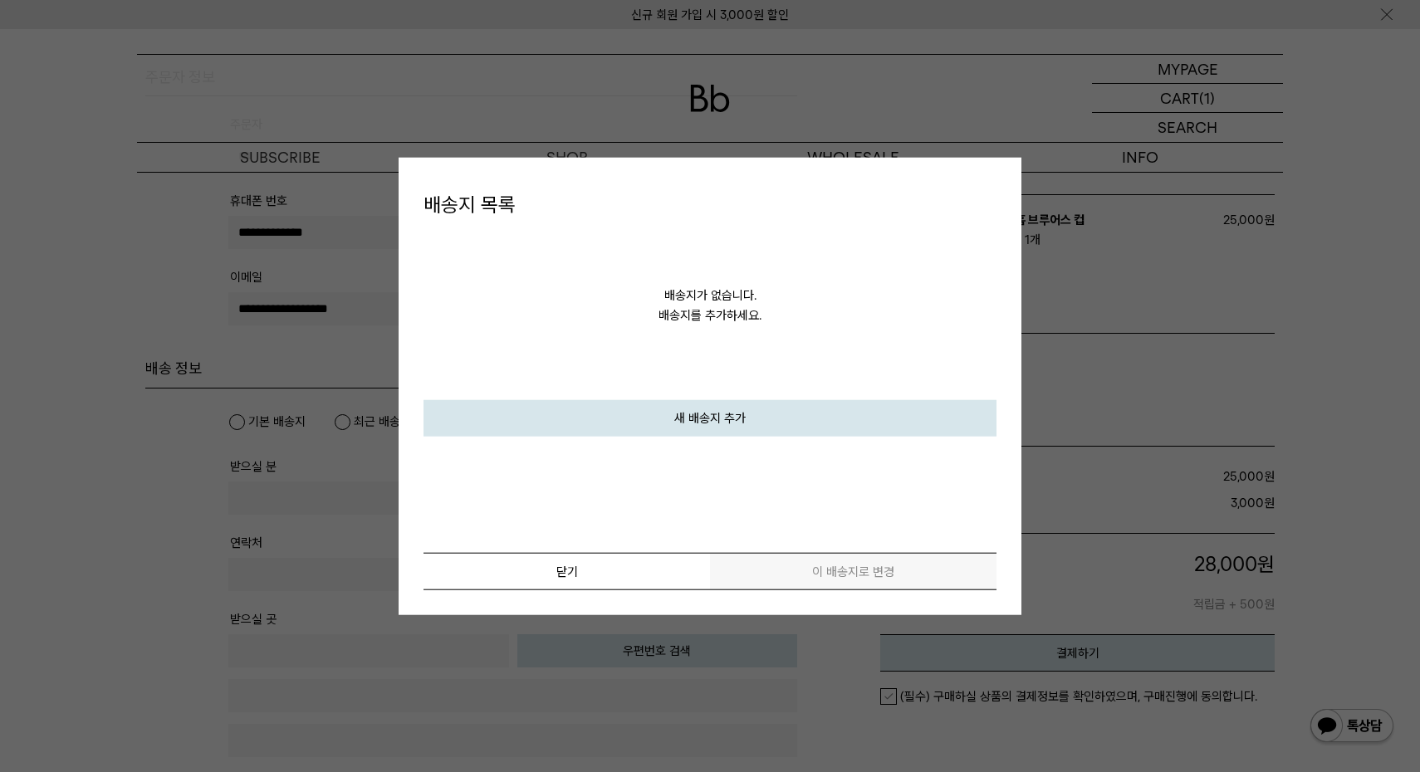
click at [722, 413] on link "새 배송지 추가" at bounding box center [709, 417] width 573 height 37
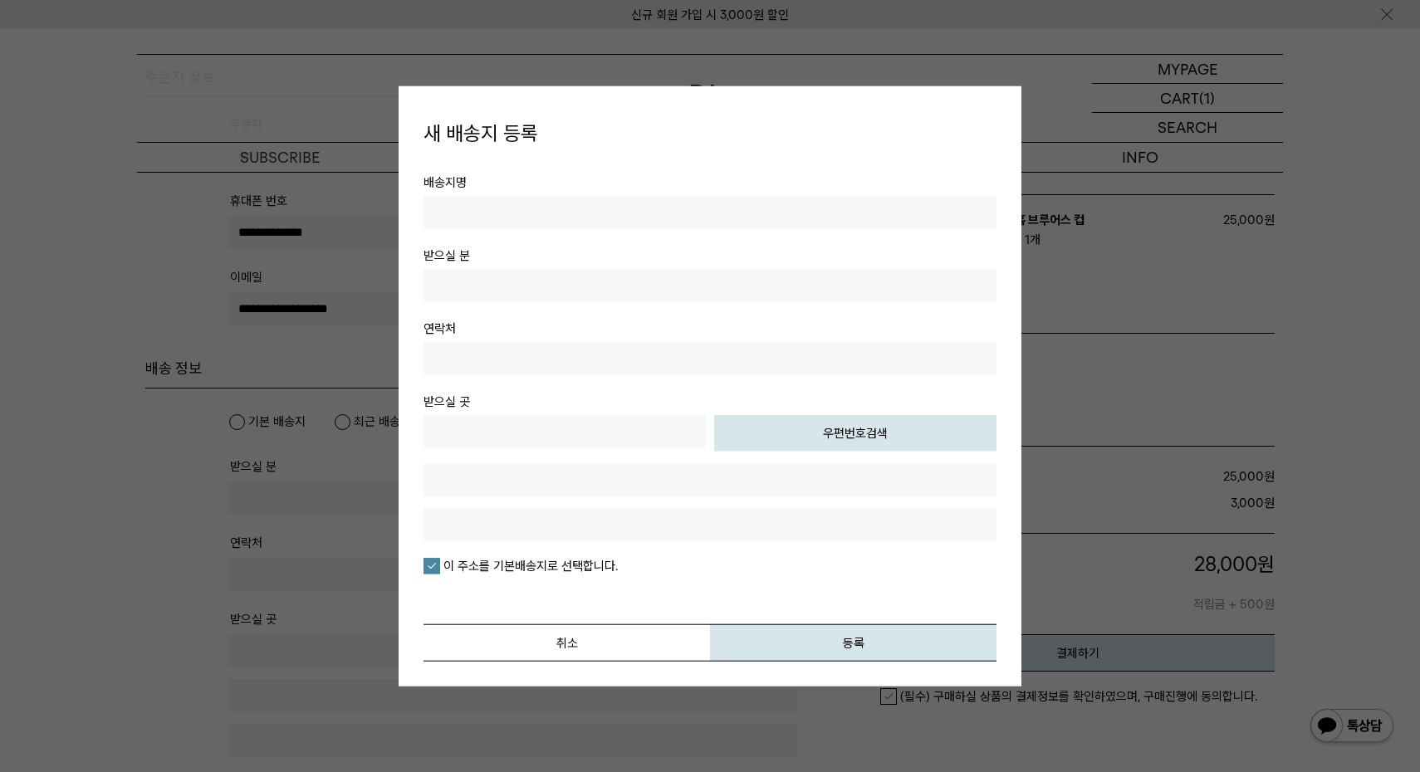
click at [631, 215] on input "text" at bounding box center [709, 211] width 573 height 33
type input "*"
type input "***"
type input "**********"
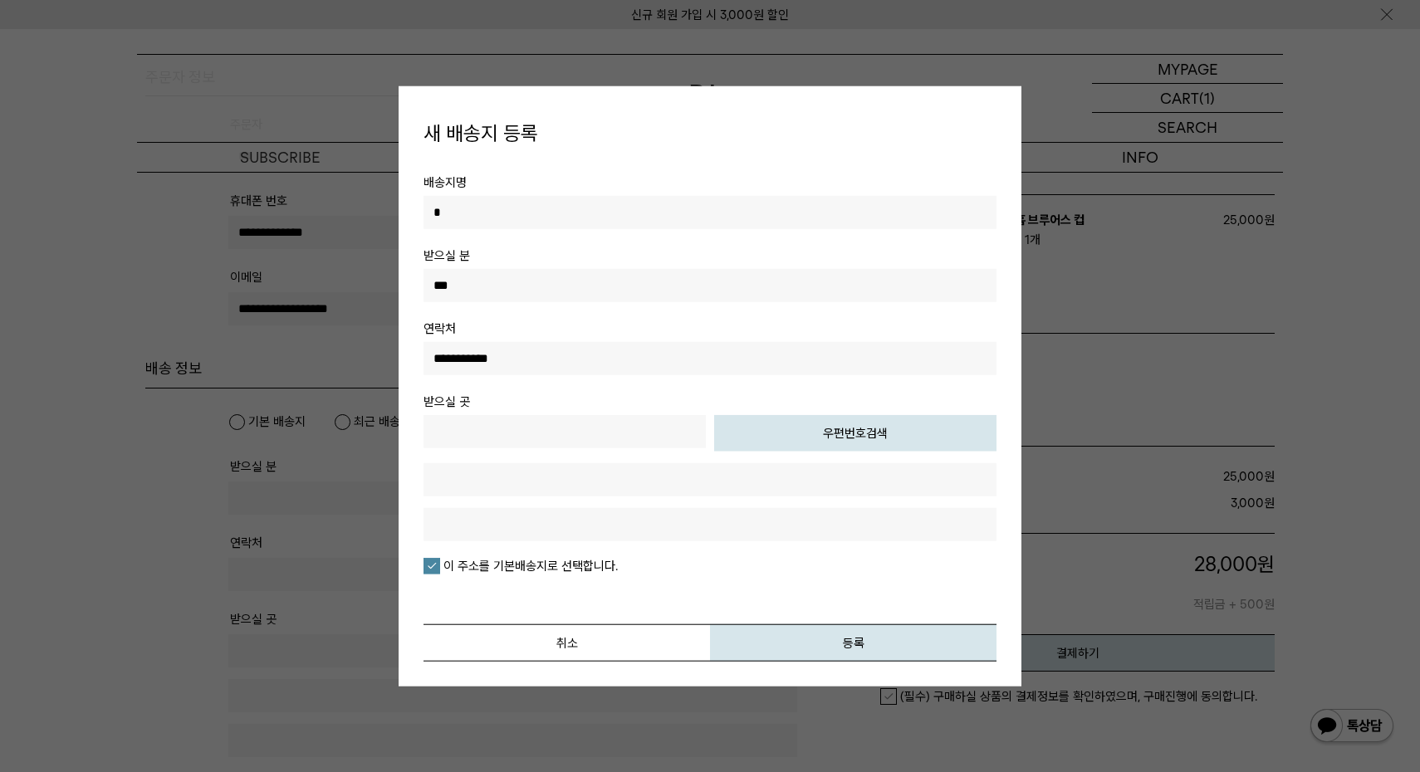
click at [846, 403] on th "받으실 곳" at bounding box center [709, 401] width 573 height 20
click at [847, 433] on button "우편번호검색" at bounding box center [855, 432] width 282 height 37
type input "*****"
type input "**********"
click at [529, 520] on input "text" at bounding box center [709, 523] width 573 height 33
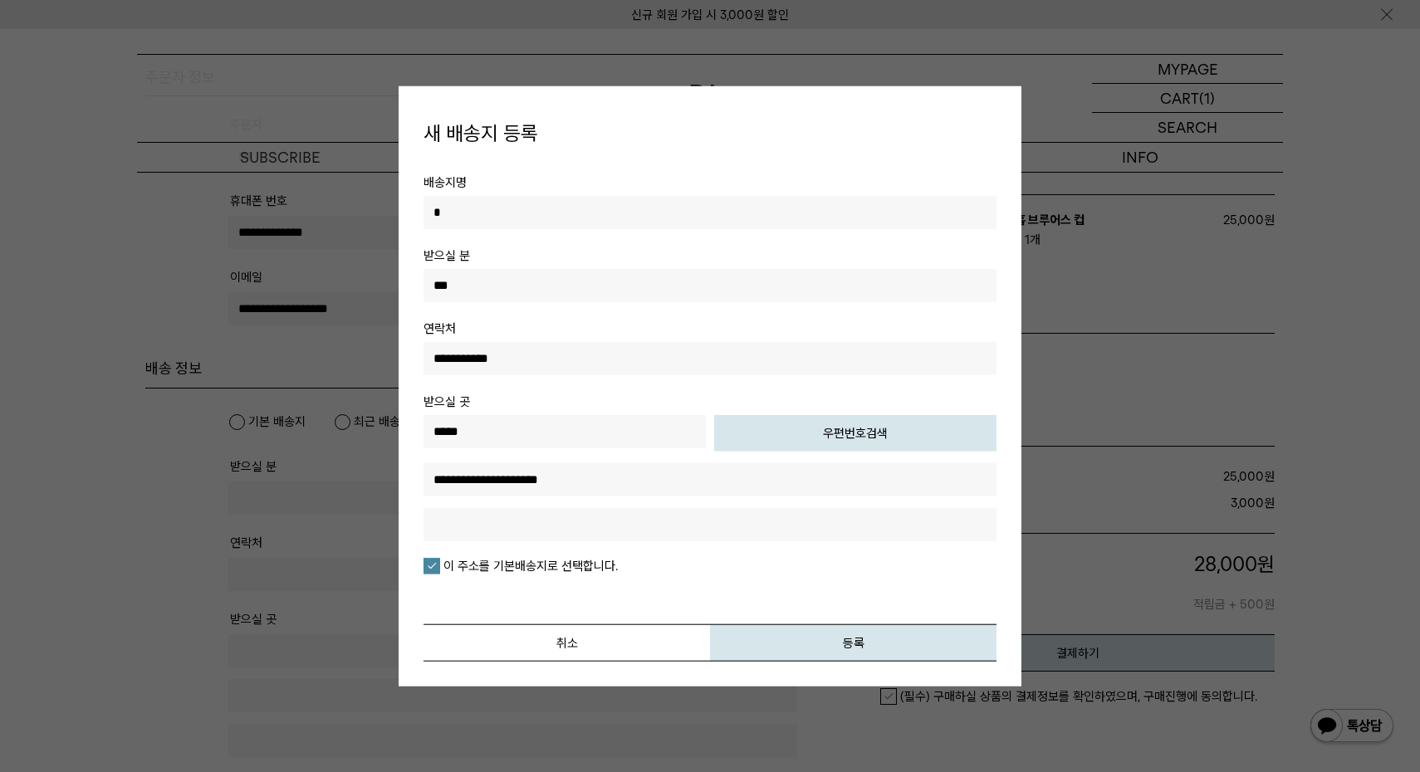
type input "*"
type input "*****"
drag, startPoint x: 805, startPoint y: 642, endPoint x: 811, endPoint y: 648, distance: 8.8
click at [805, 641] on button "등록" at bounding box center [853, 641] width 286 height 37
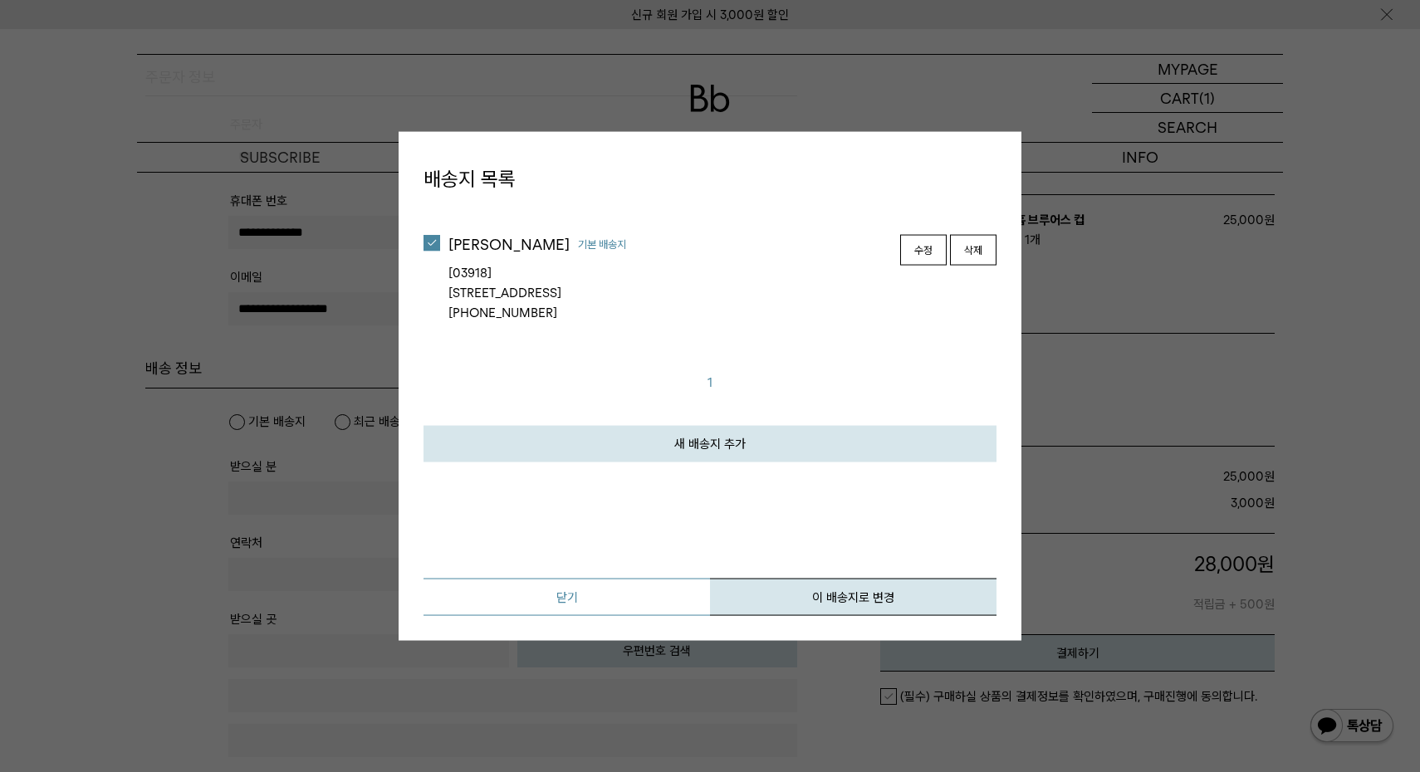
click at [609, 593] on link "닫기" at bounding box center [566, 596] width 286 height 37
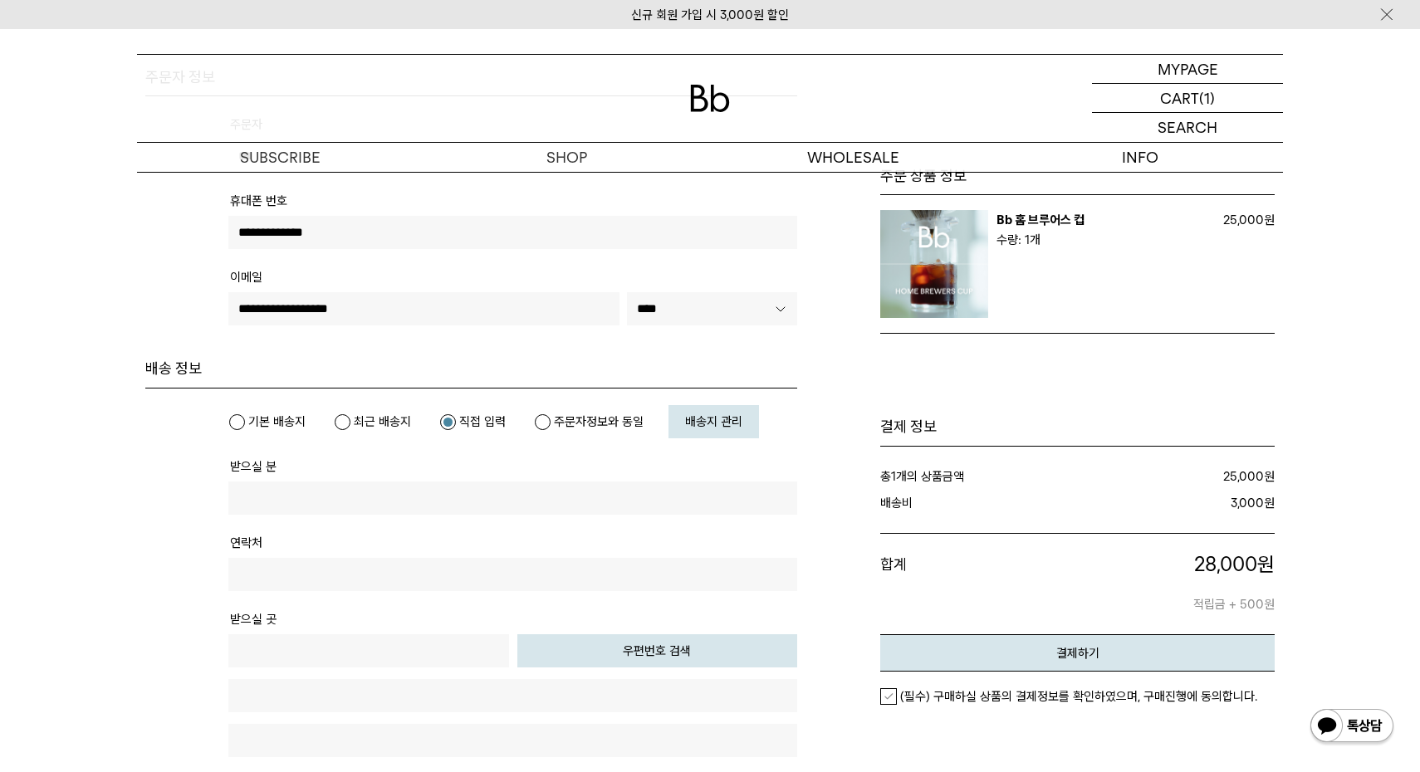
click at [718, 414] on span "배송지 관리" at bounding box center [713, 421] width 57 height 15
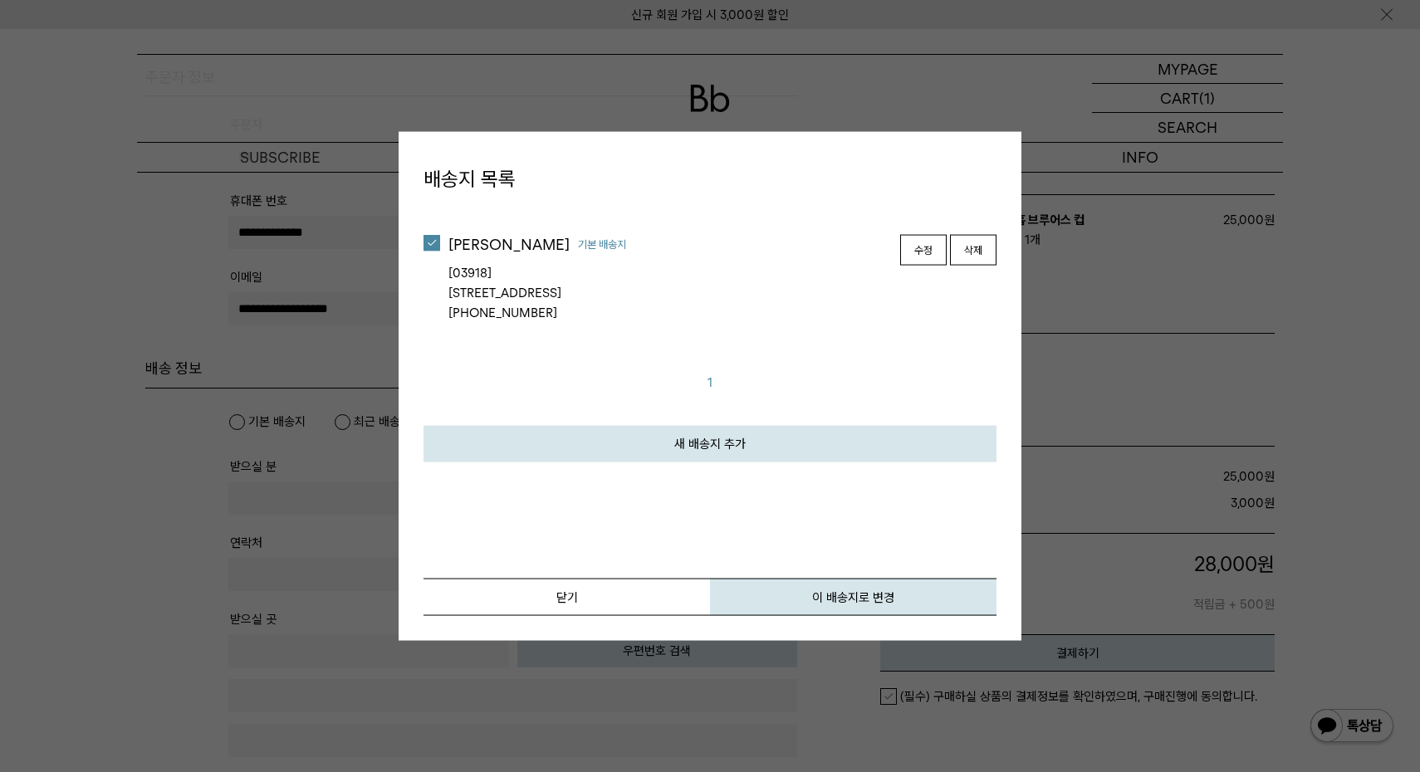
click at [540, 287] on div "[03918] 서울특별시 마포구 구룡길 19(상암동) C-327" at bounding box center [722, 282] width 548 height 40
click at [758, 448] on link "새 배송지 추가" at bounding box center [709, 443] width 573 height 37
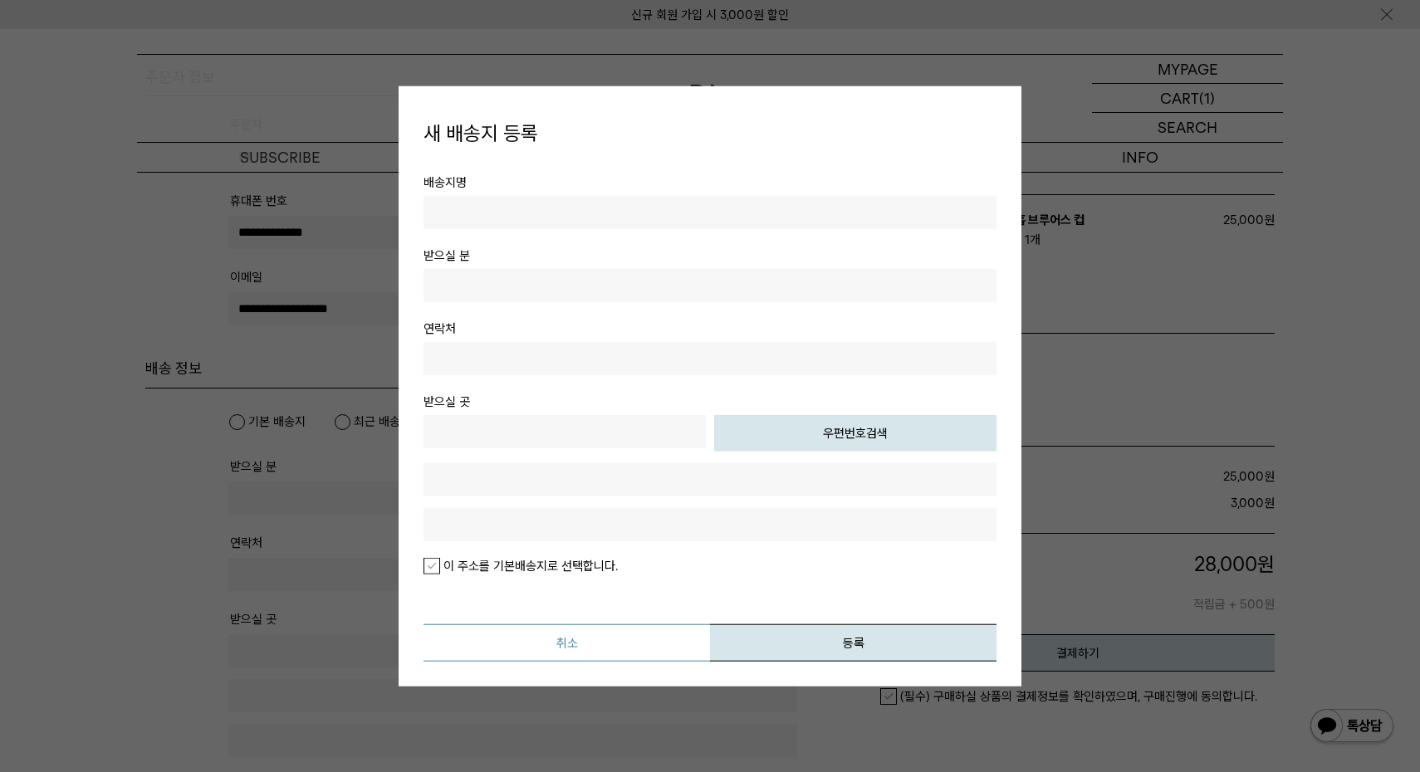
click at [598, 635] on button "취소" at bounding box center [566, 641] width 286 height 37
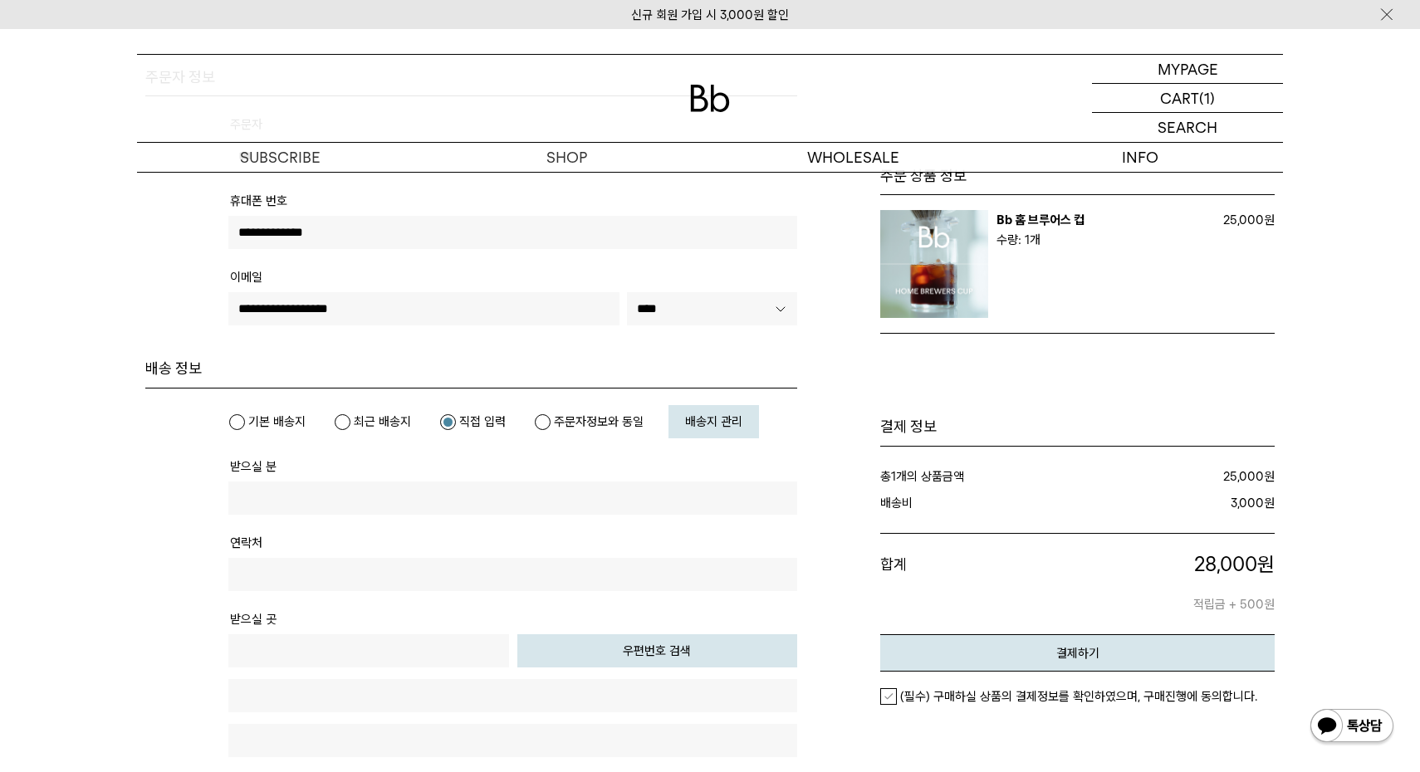
click at [638, 659] on button "우편번호 검색" at bounding box center [657, 650] width 281 height 33
click at [697, 434] on link "배송지 관리" at bounding box center [713, 421] width 90 height 33
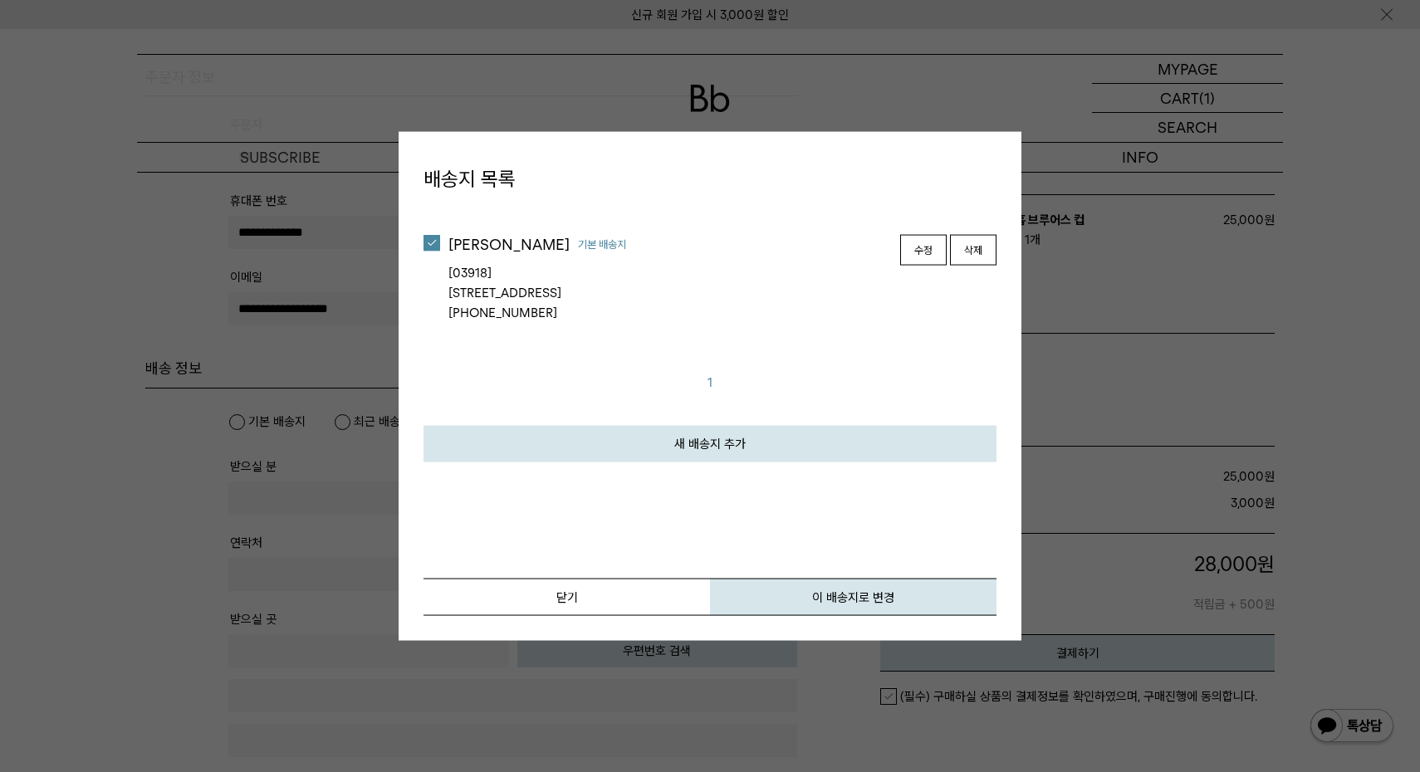
click at [554, 291] on div "[03918] 서울특별시 마포구 구룡길 19(상암동) C-327" at bounding box center [722, 282] width 548 height 40
click at [842, 590] on button "이 배송지로 변경" at bounding box center [853, 596] width 286 height 37
type input "***"
type input "**********"
type input "*****"
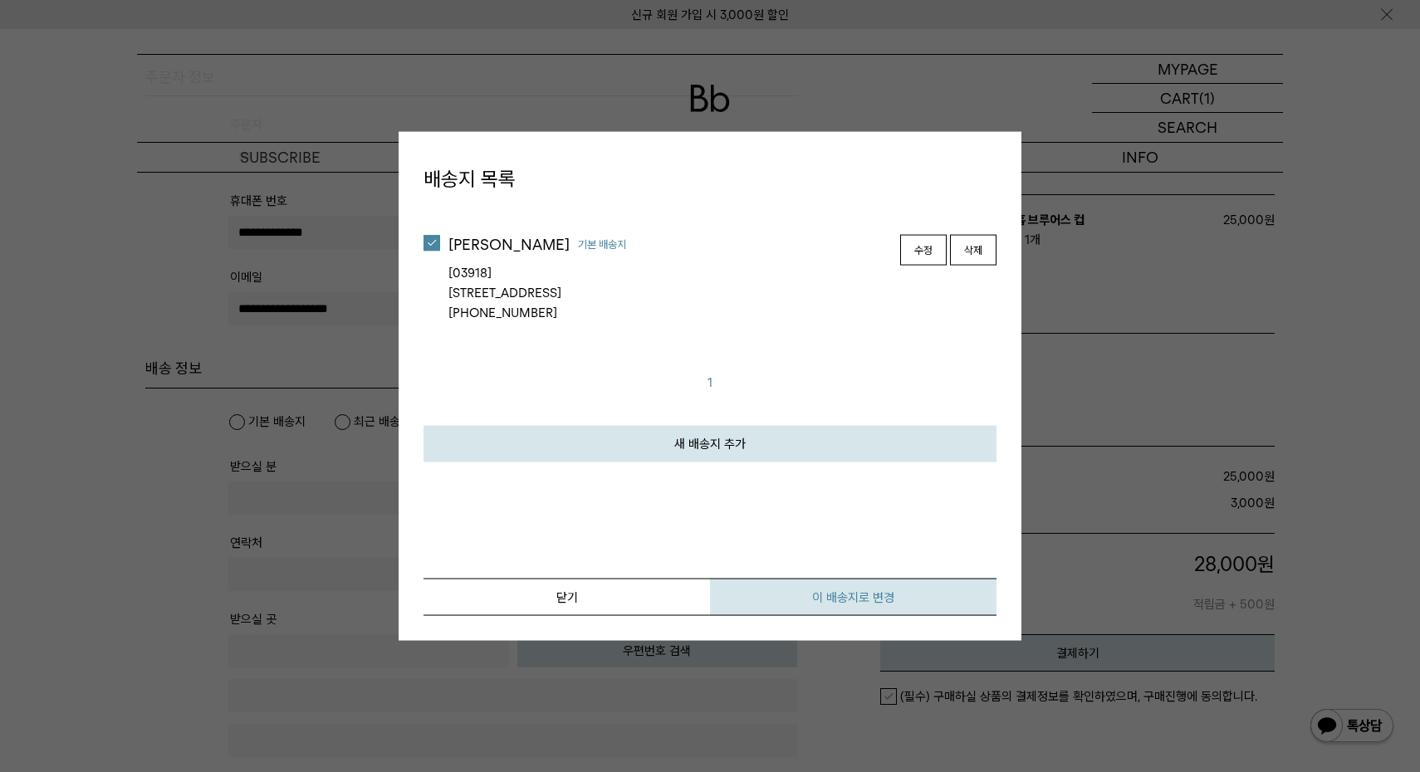
type input "**********"
type input "*****"
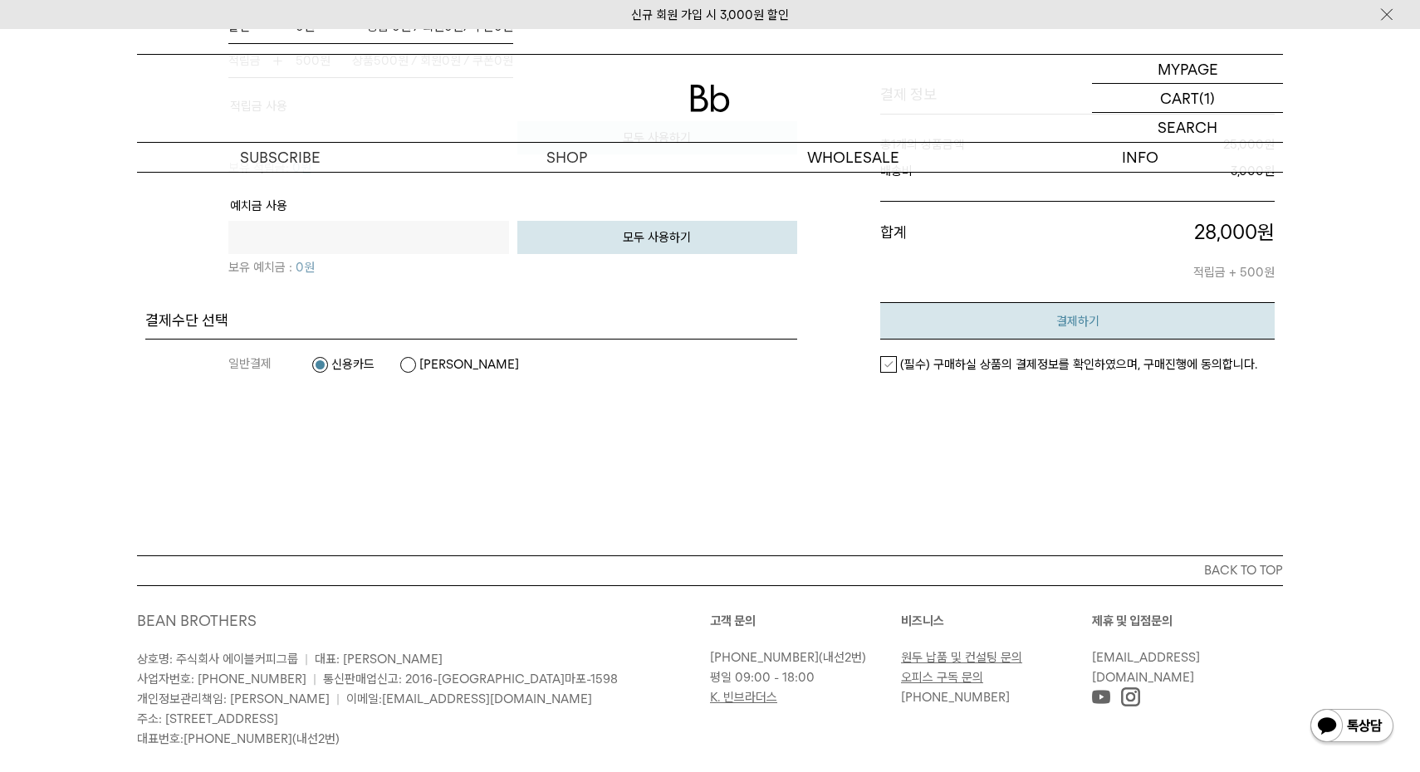
scroll to position [1263, 0]
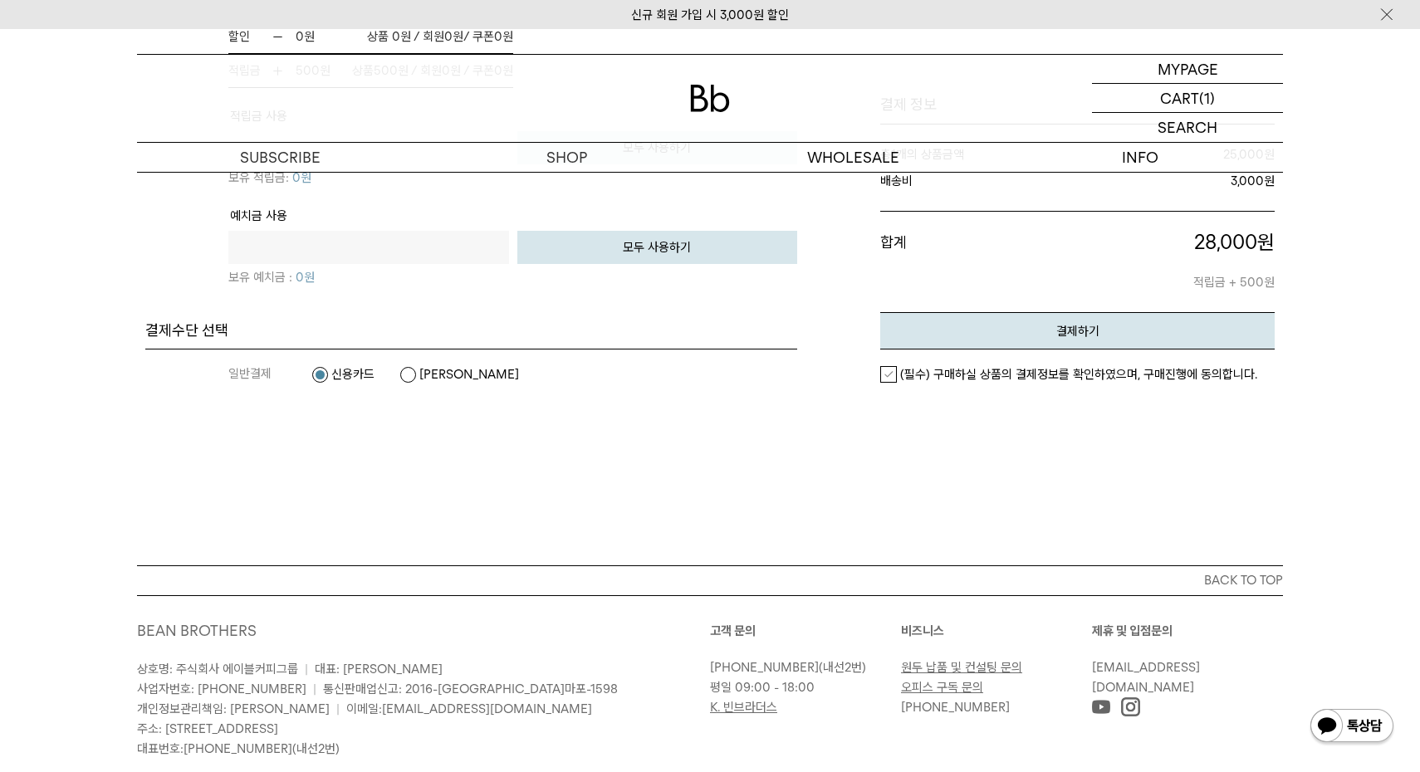
drag, startPoint x: 927, startPoint y: 372, endPoint x: 941, endPoint y: 368, distance: 14.7
click at [928, 372] on em "(필수) 구매하실 상품의 결제정보를 확인하였으며, 구매진행에 동의합니다." at bounding box center [1078, 374] width 357 height 15
click at [973, 330] on button "결제하기" at bounding box center [1077, 330] width 394 height 37
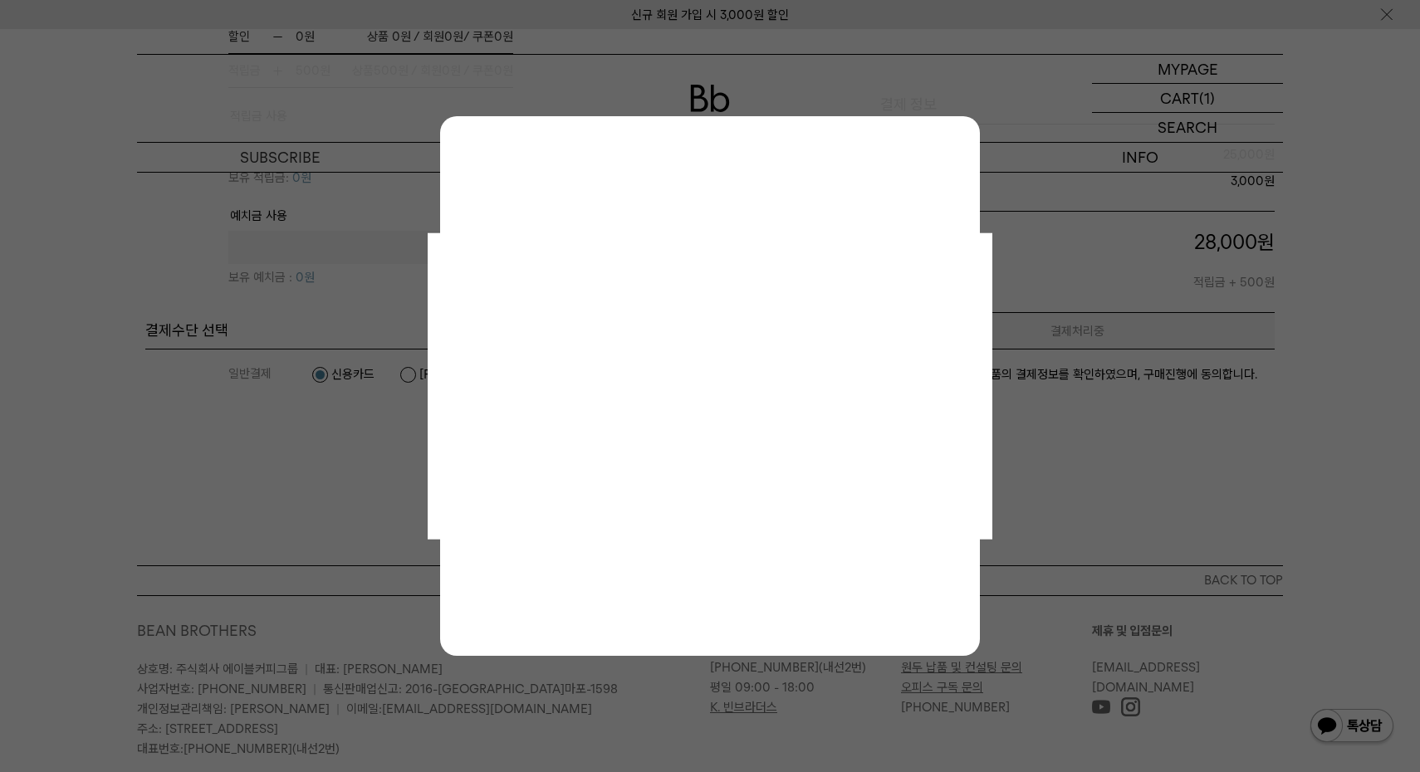
scroll to position [0, 0]
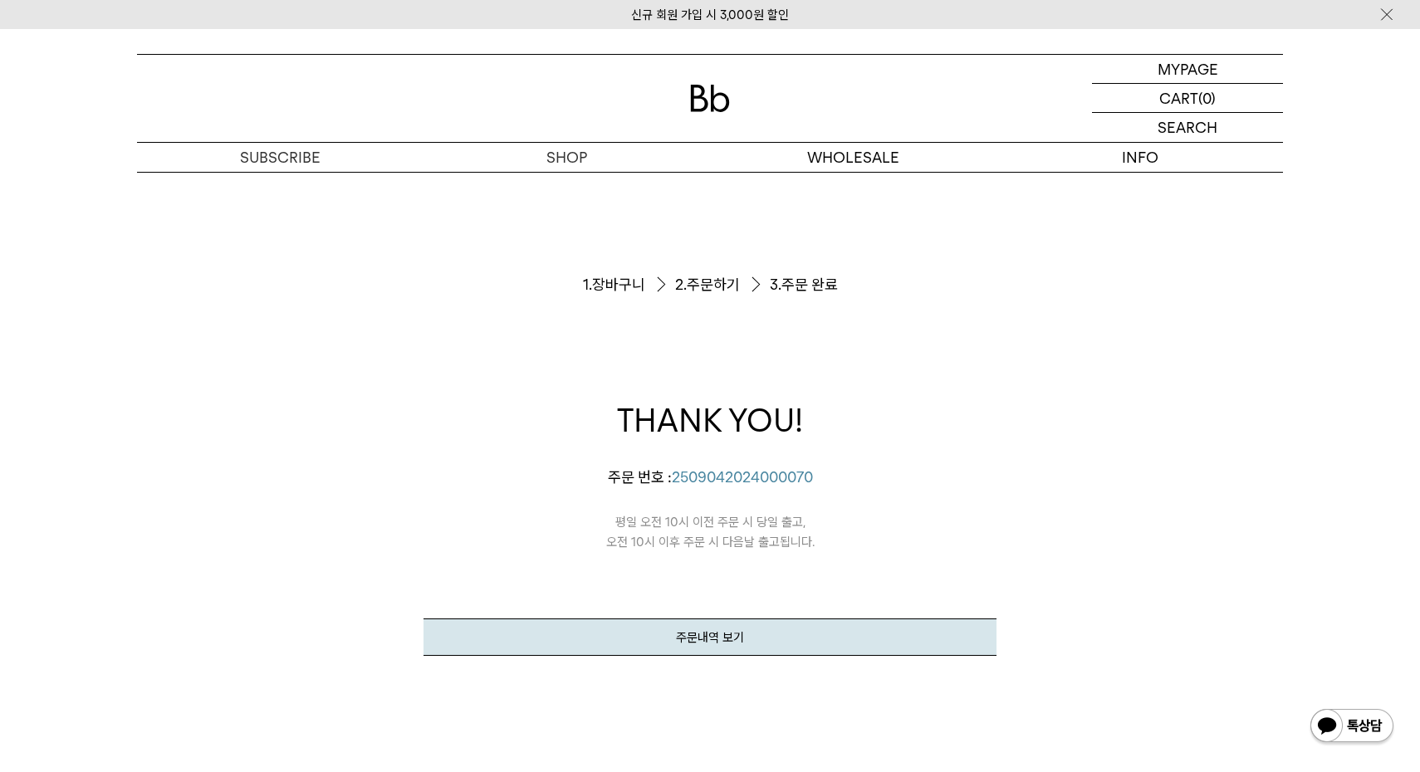
click at [976, 472] on p "주문 번호 : 2509042024000070" at bounding box center [709, 477] width 573 height 20
click at [1054, 300] on div "주문서작성 / 결제 1. 장바구니 2. 주문하기 3. 주문 완료 THANK YOU! 김만겸님의 주문이 정상적으로 접수되었습니다. 주문 번호 :…" at bounding box center [710, 497] width 1146 height 650
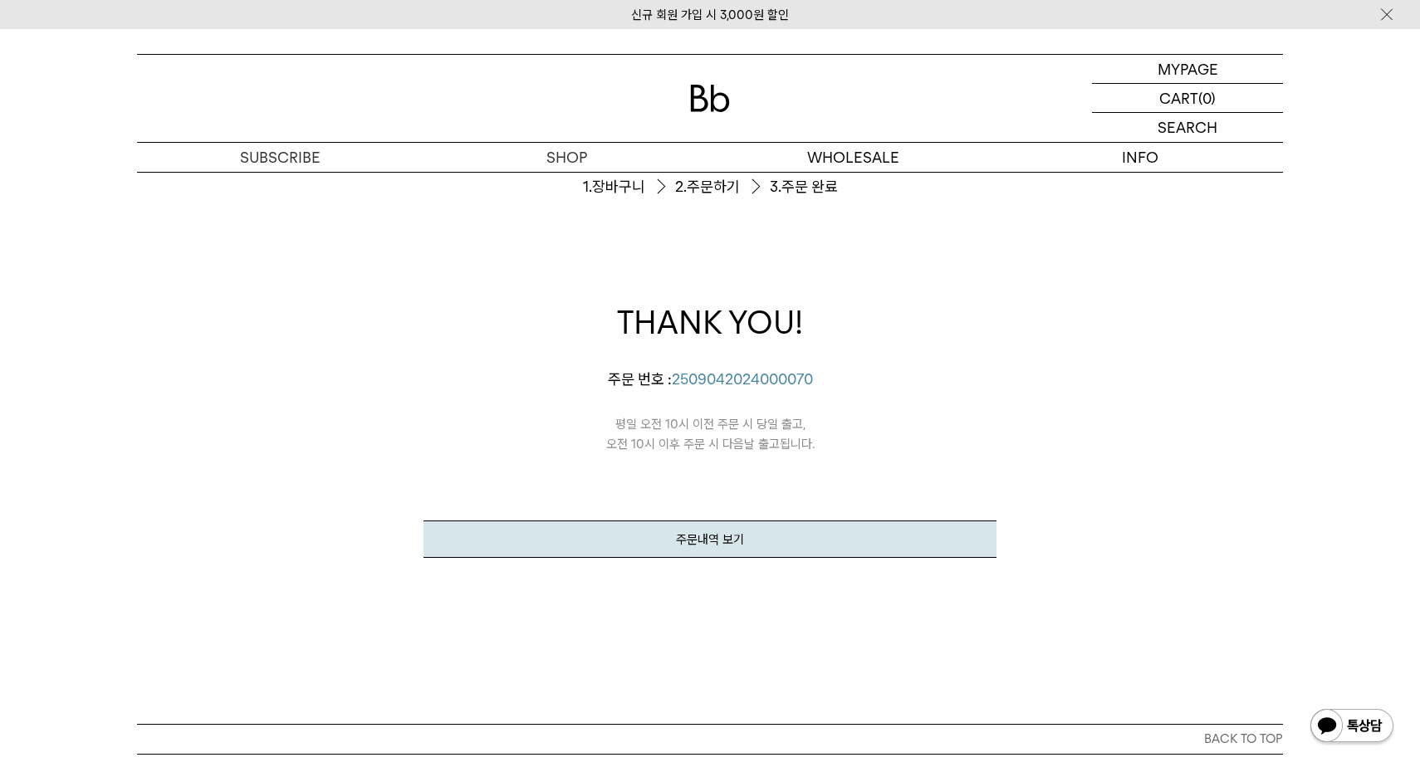
scroll to position [204, 0]
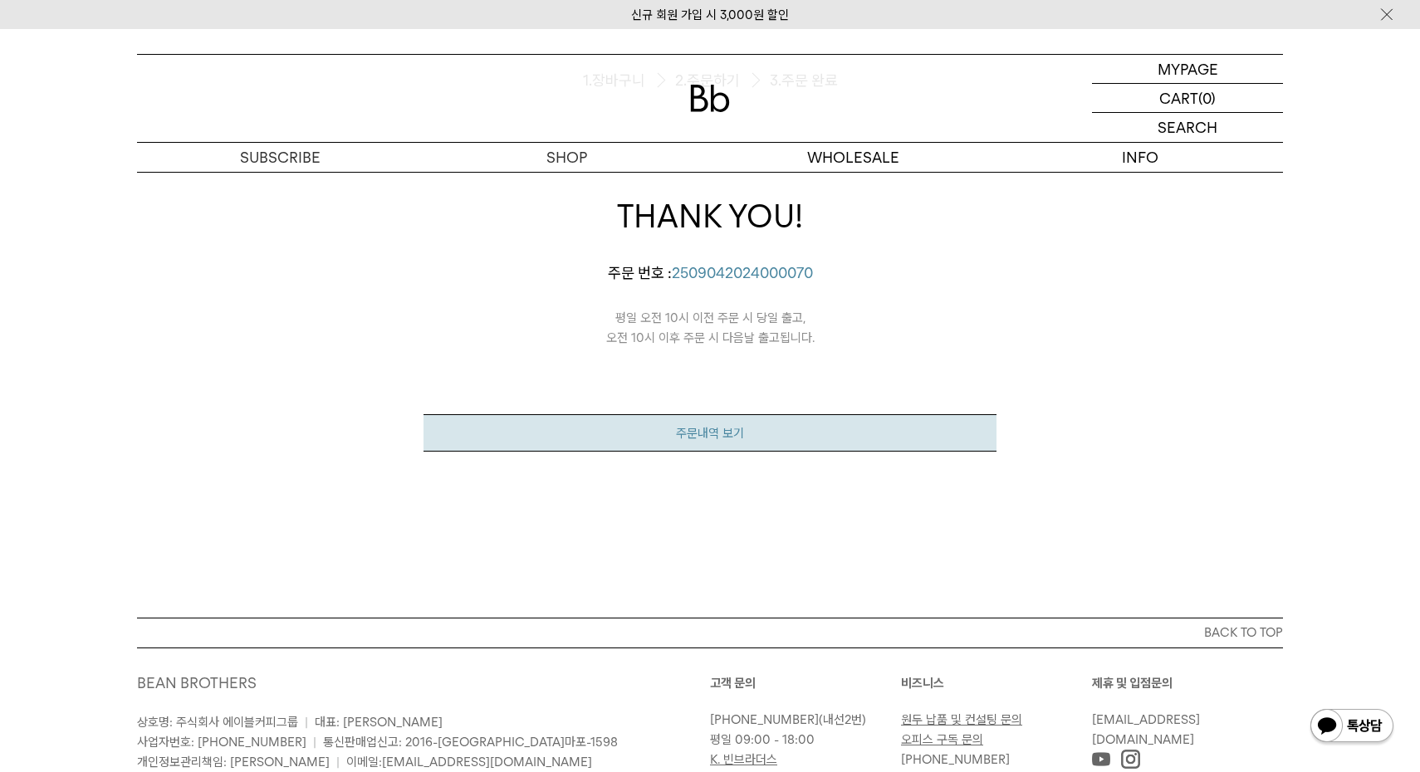
click at [745, 445] on link "주문내역 보기" at bounding box center [709, 432] width 573 height 37
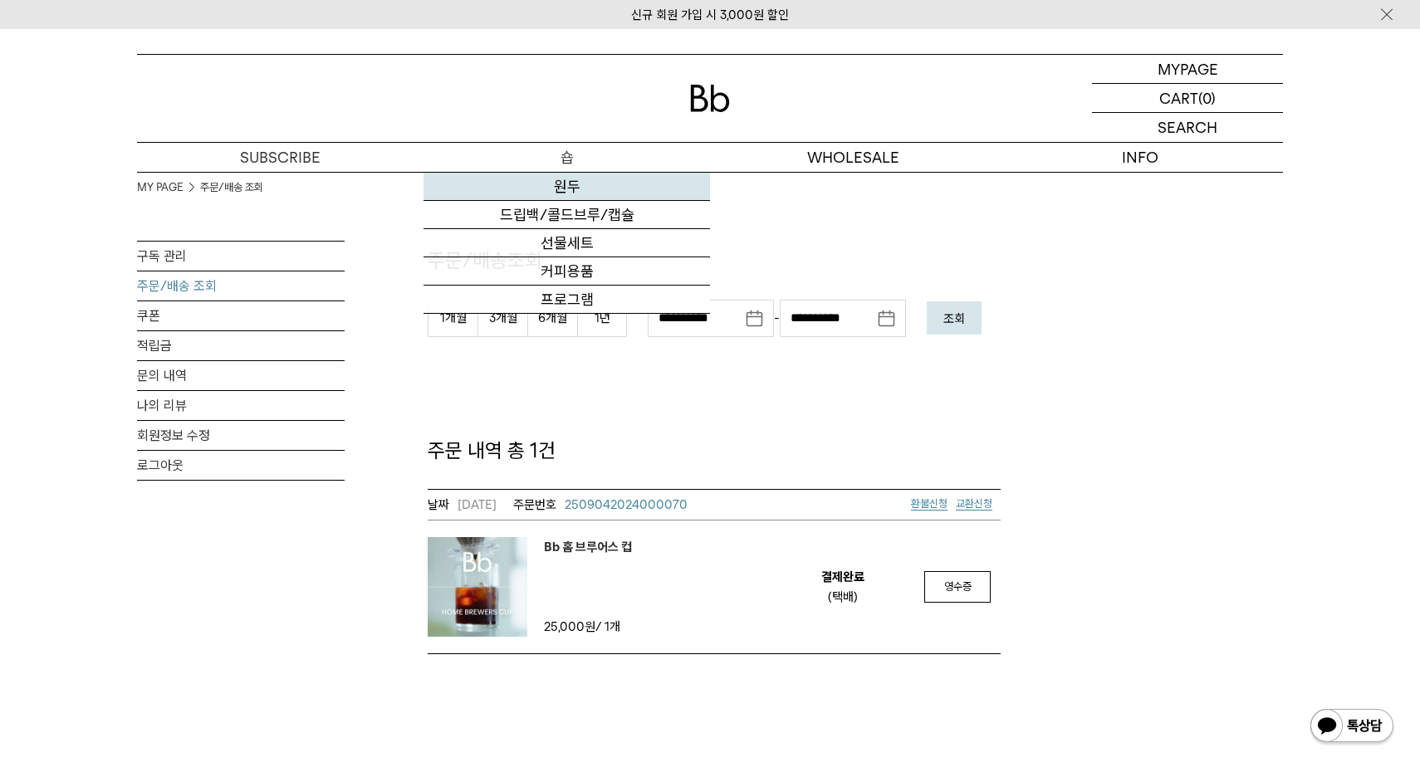
click at [569, 183] on link "원두" at bounding box center [566, 187] width 286 height 28
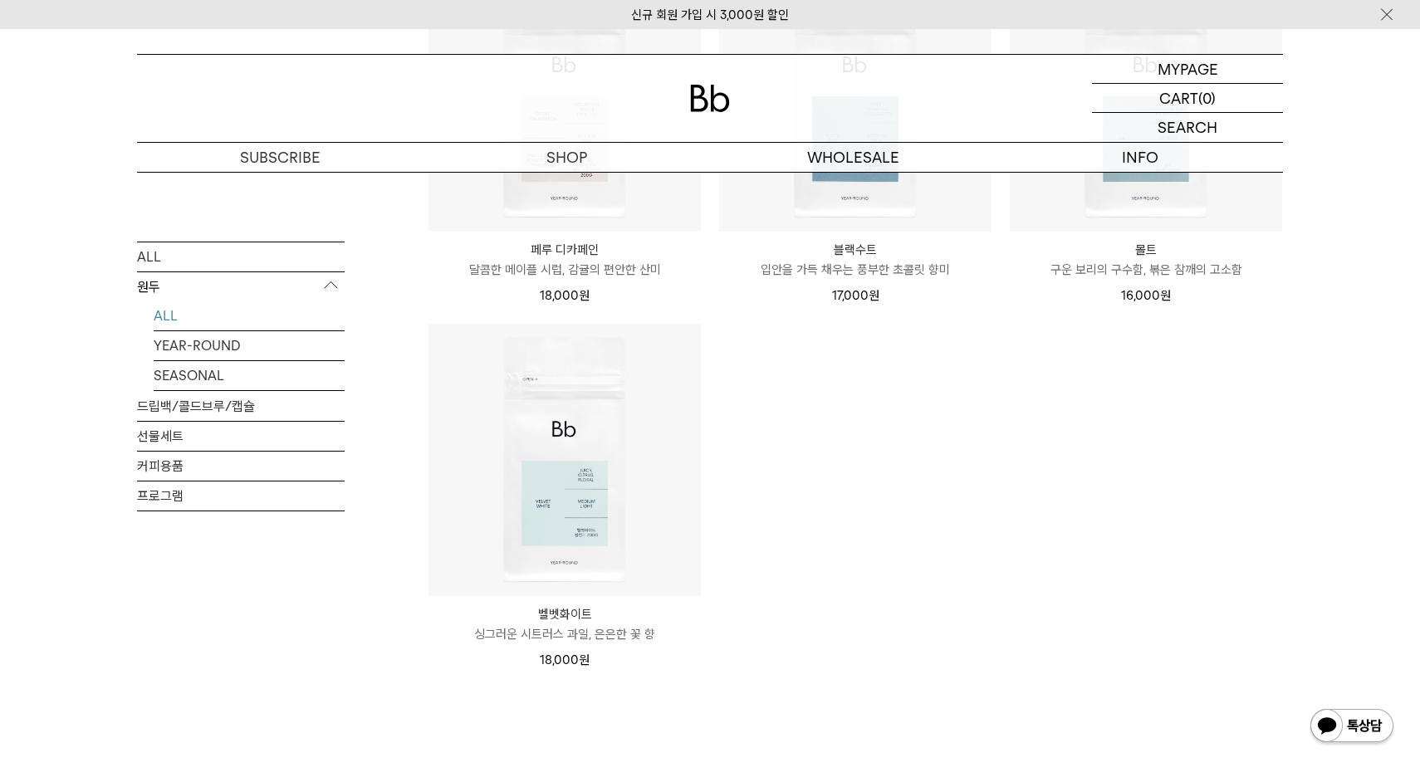
scroll to position [1516, 0]
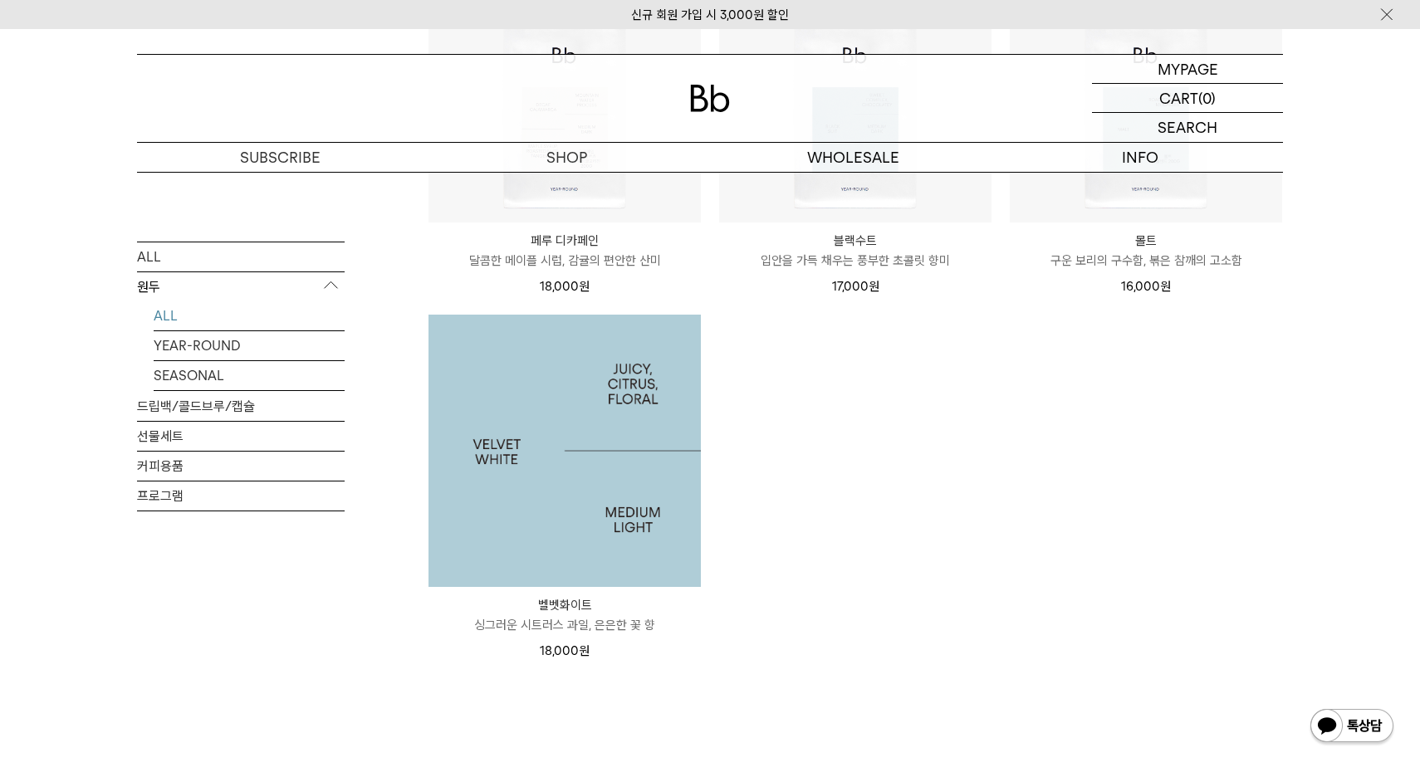
click at [488, 467] on img at bounding box center [564, 451] width 272 height 272
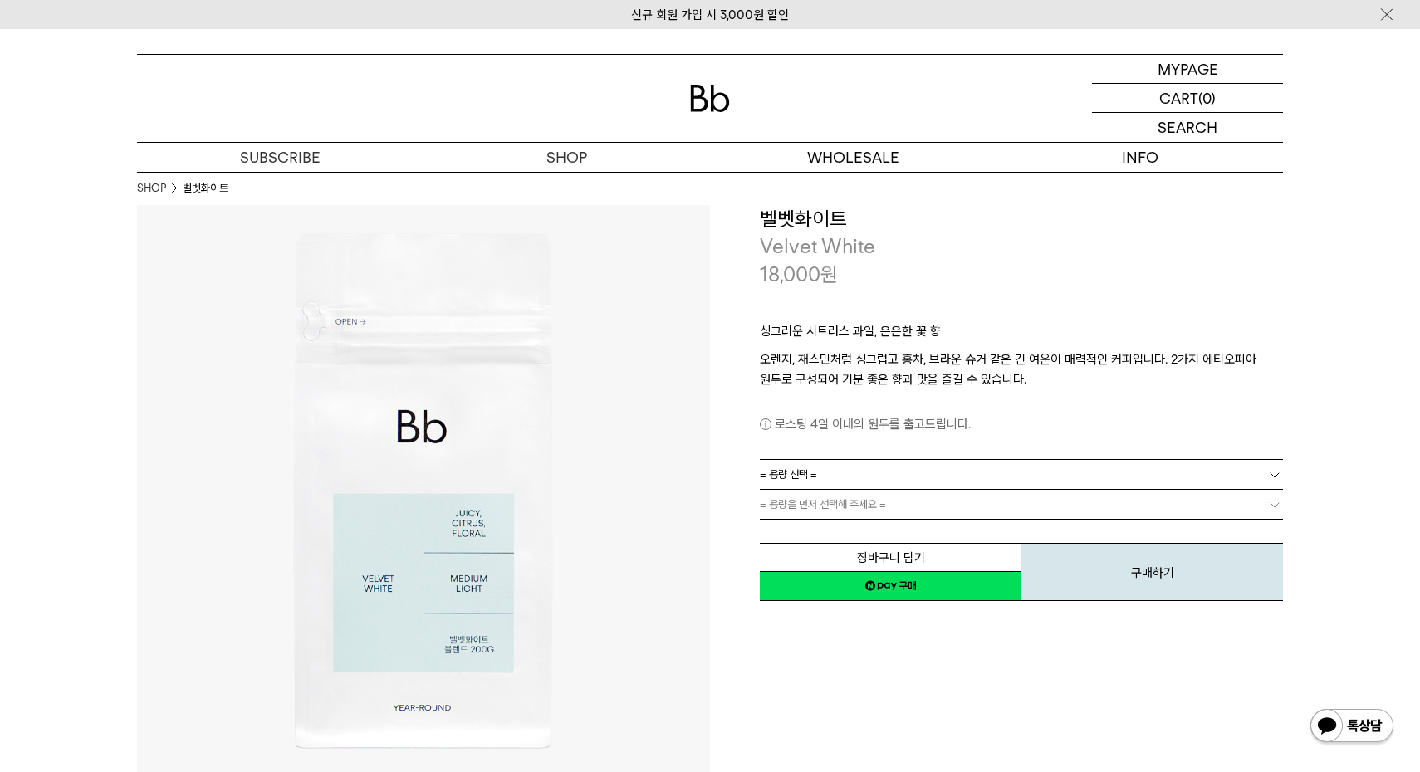
scroll to position [6, 0]
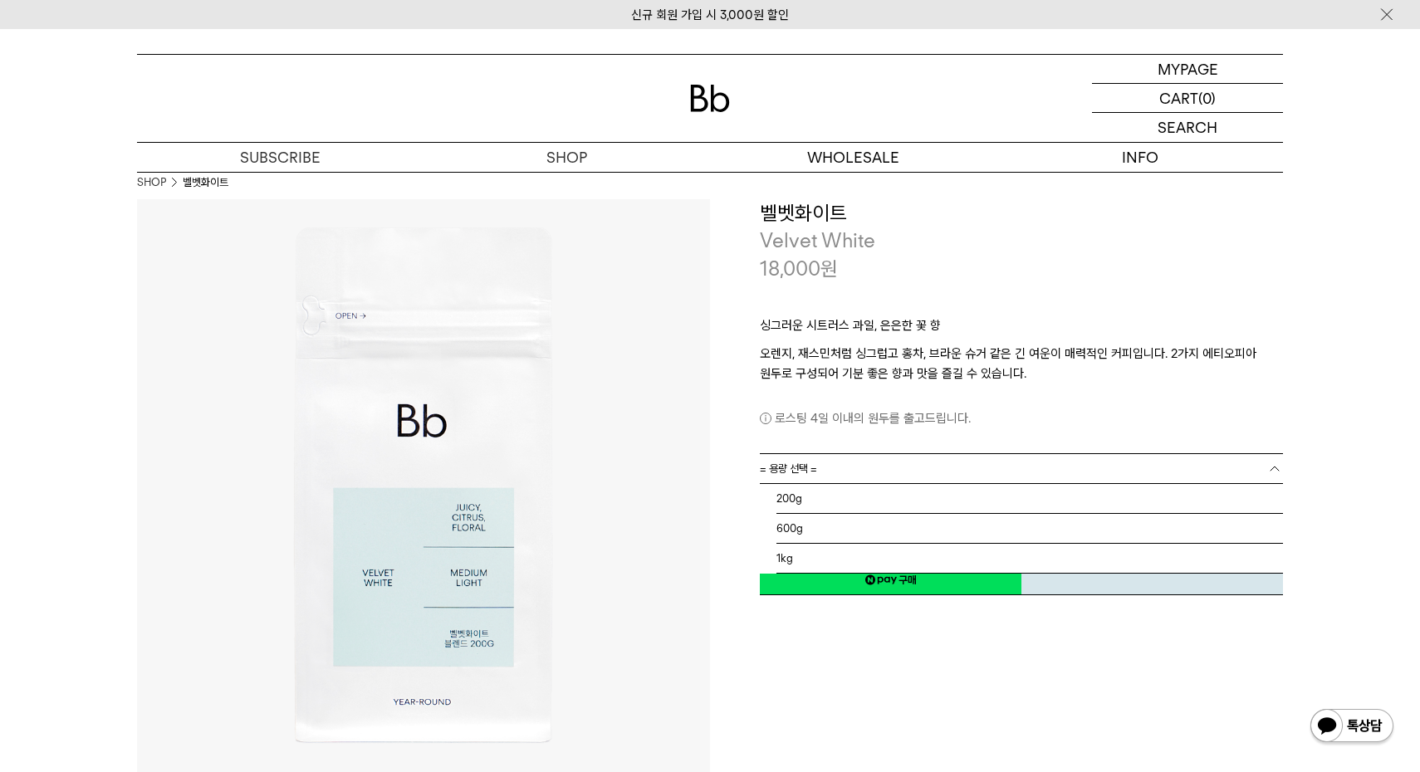
click at [930, 457] on link "= 용량 선택 =" at bounding box center [1021, 468] width 523 height 29
click at [929, 457] on link "= 용량 선택 =" at bounding box center [1021, 468] width 523 height 29
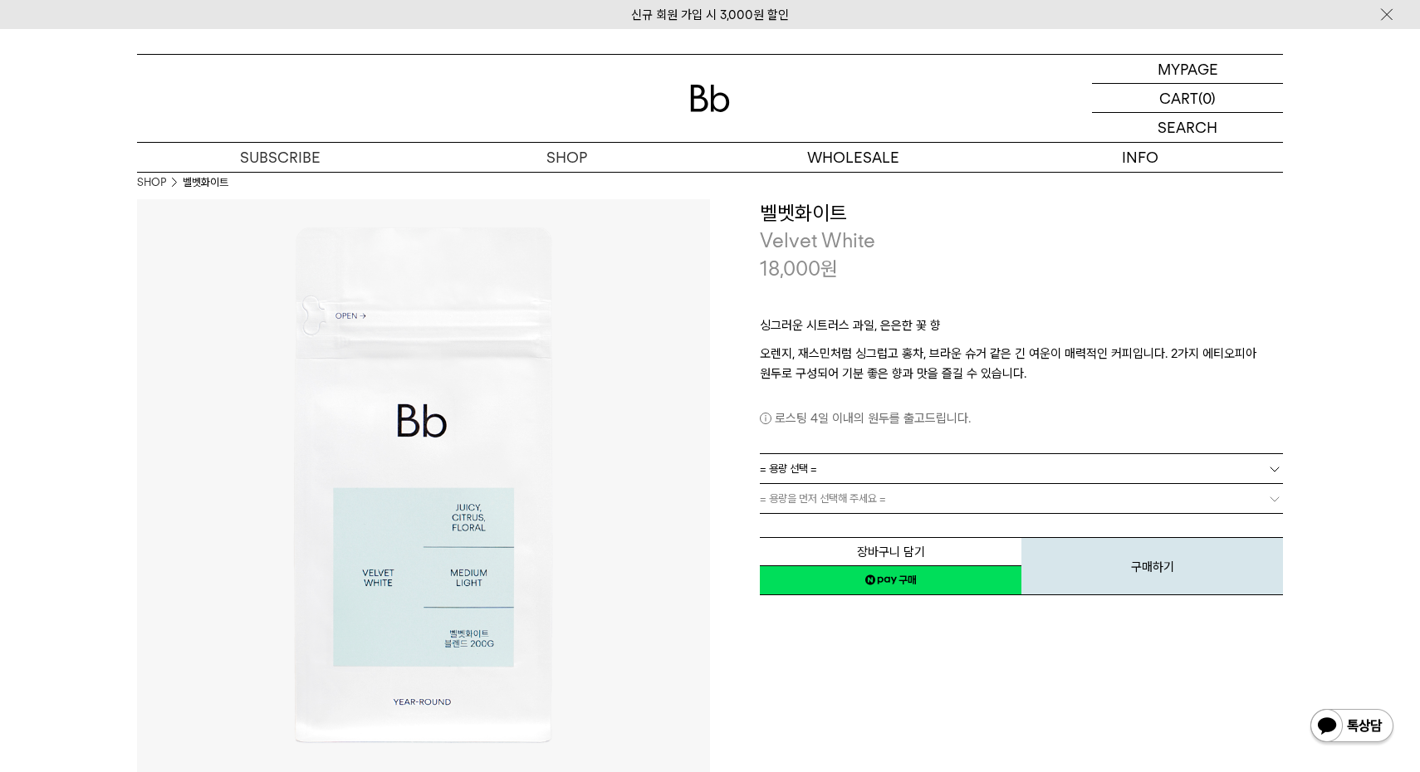
click at [928, 458] on link "= 용량 선택 =" at bounding box center [1021, 468] width 523 height 29
click at [928, 460] on link "= 용량 선택 =" at bounding box center [1021, 468] width 523 height 29
click at [919, 501] on link "= 용량을 먼저 선택해 주세요 =" at bounding box center [1021, 498] width 523 height 29
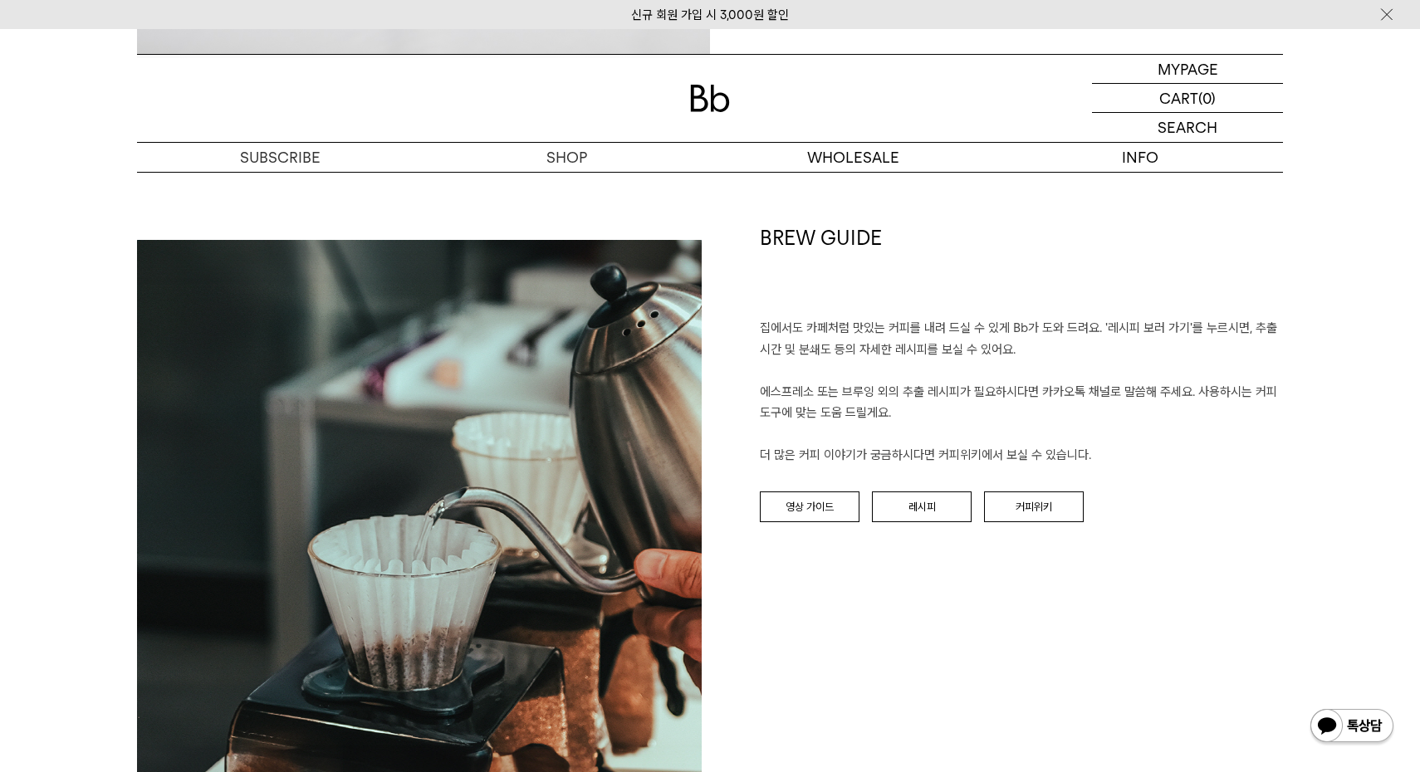
scroll to position [1867, 0]
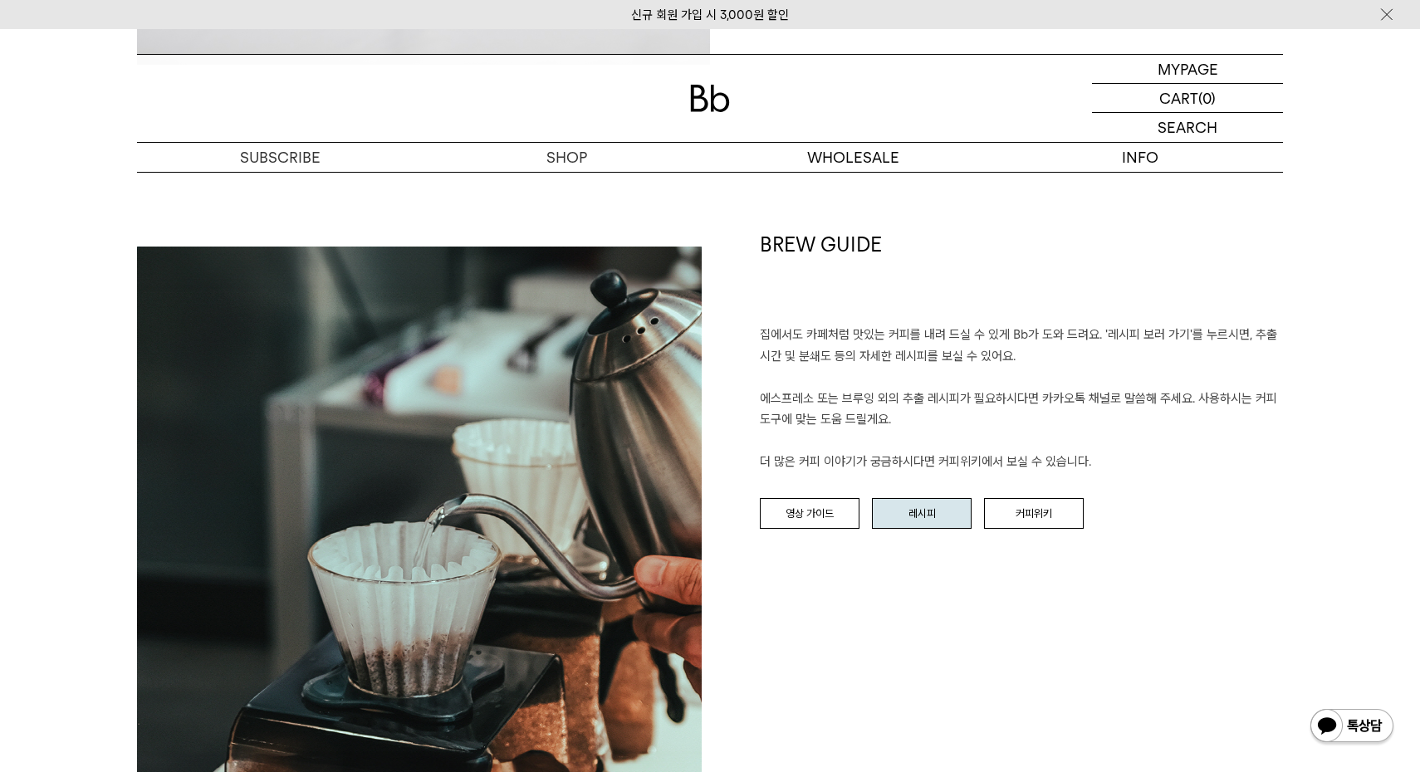
click at [935, 504] on link "레시피" at bounding box center [922, 514] width 100 height 32
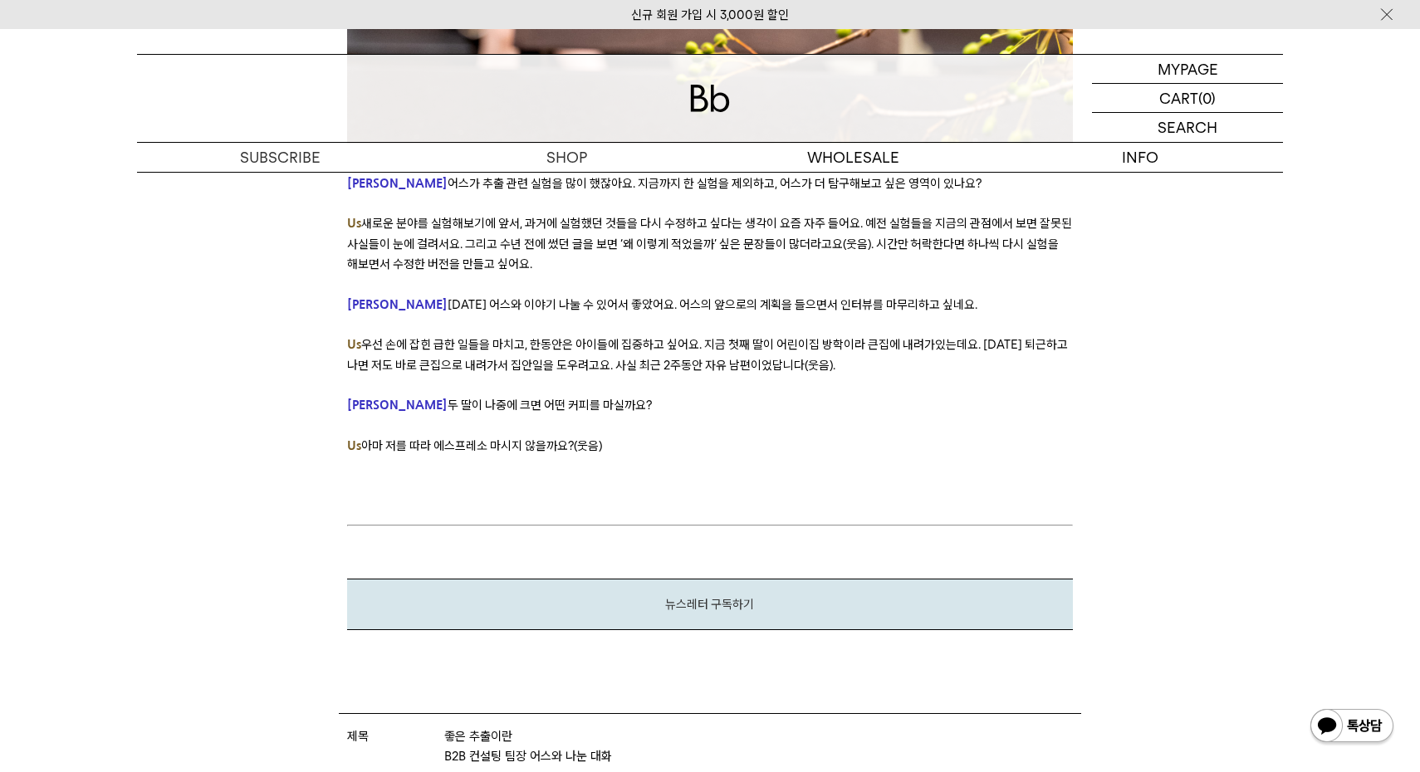
scroll to position [10357, 0]
